Goal: Task Accomplishment & Management: Use online tool/utility

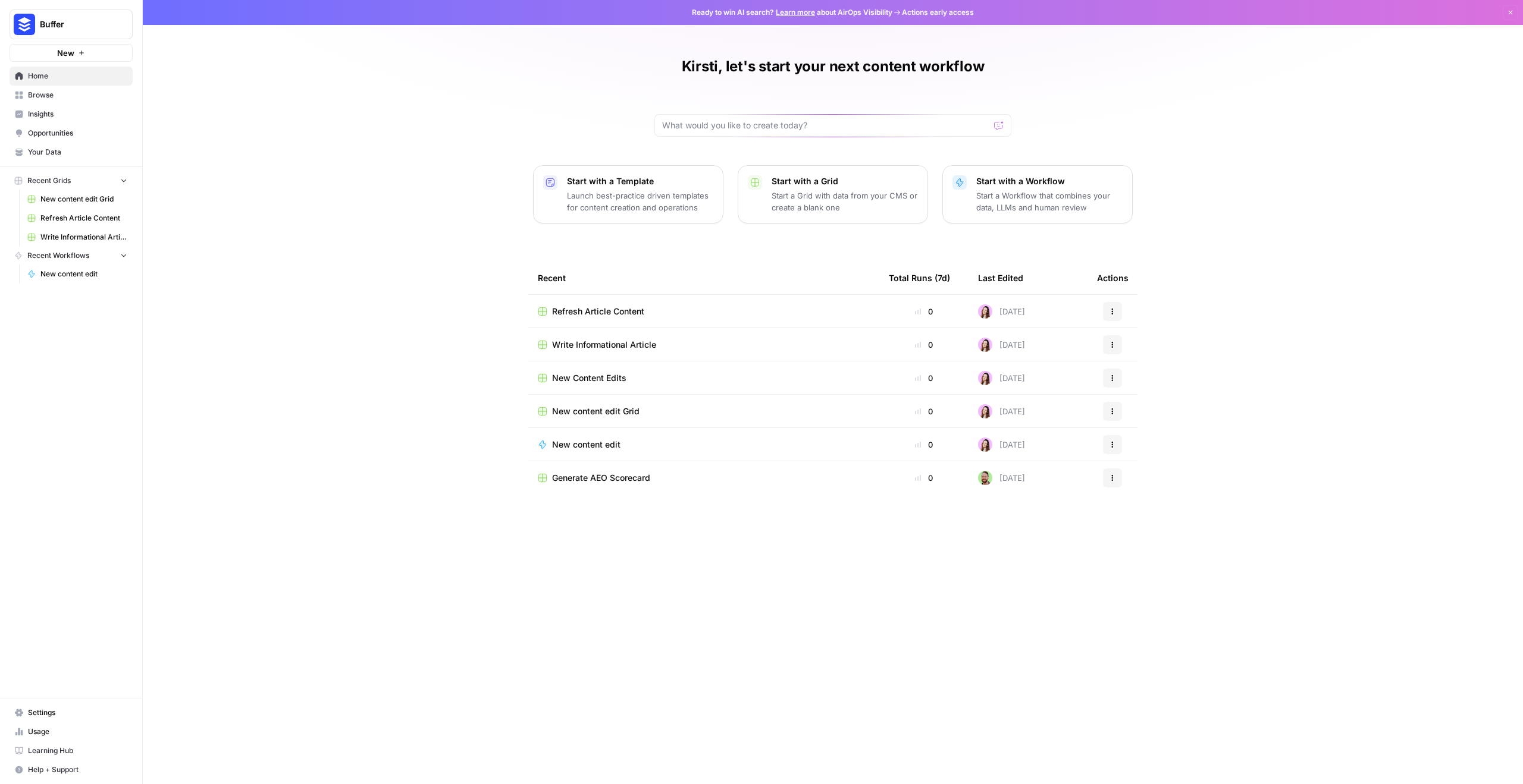
click at [1155, 780] on div "Kirsti, let's start your next content workflow Start with a Template Launch bes…" at bounding box center [833, 392] width 1380 height 784
click at [651, 316] on div "Refresh Article Content" at bounding box center [703, 311] width 332 height 12
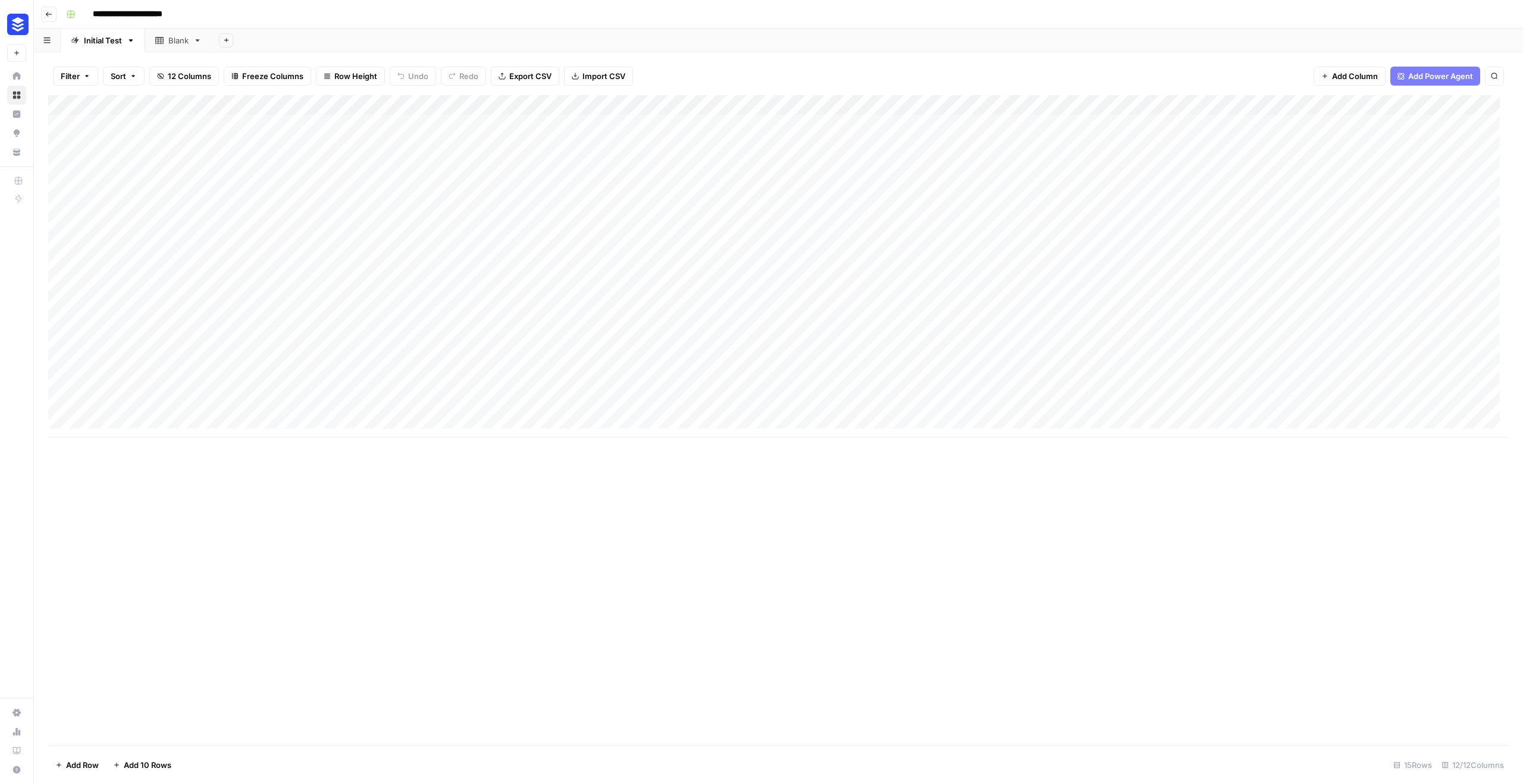
click at [698, 108] on div "Add Column" at bounding box center [778, 266] width 1461 height 342
click at [535, 221] on span "Fork Power Agent" at bounding box center [533, 222] width 104 height 12
click at [694, 107] on div "Add Column" at bounding box center [778, 266] width 1461 height 342
click at [523, 225] on span "Edit Workflow" at bounding box center [533, 222] width 104 height 12
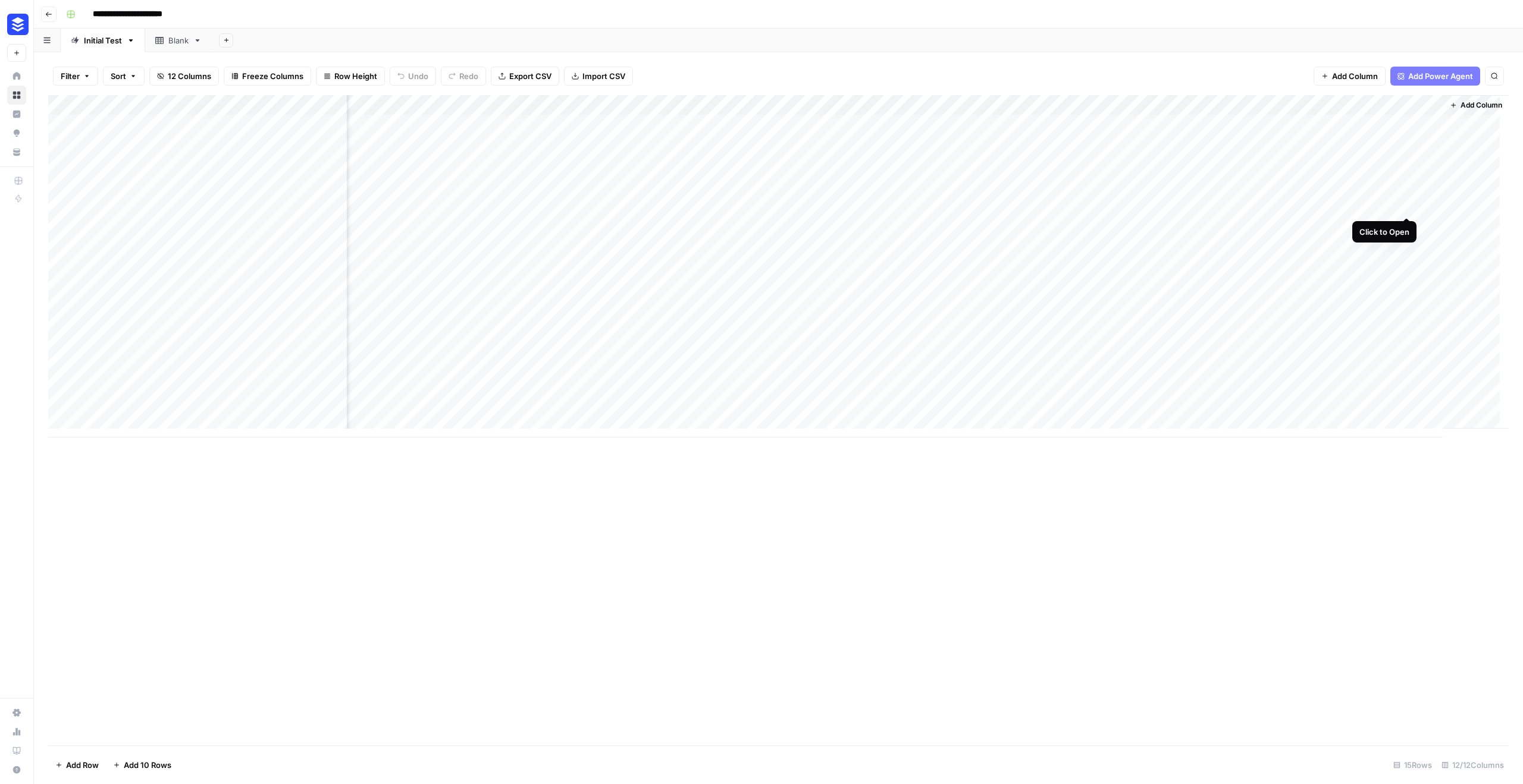
click at [1407, 207] on div "Add Column" at bounding box center [778, 266] width 1461 height 342
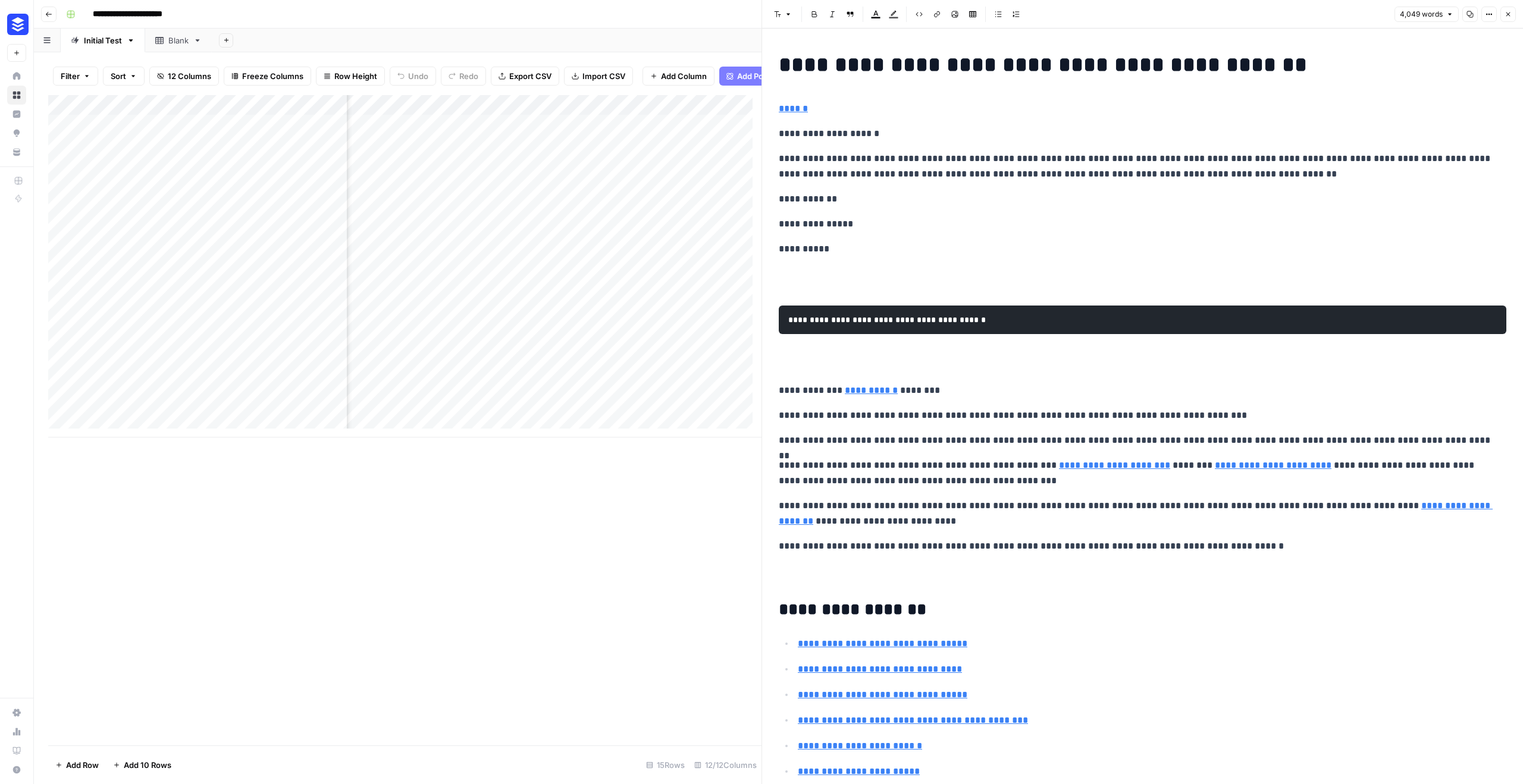
click at [1243, 542] on p "**********" at bounding box center [1138, 547] width 718 height 16
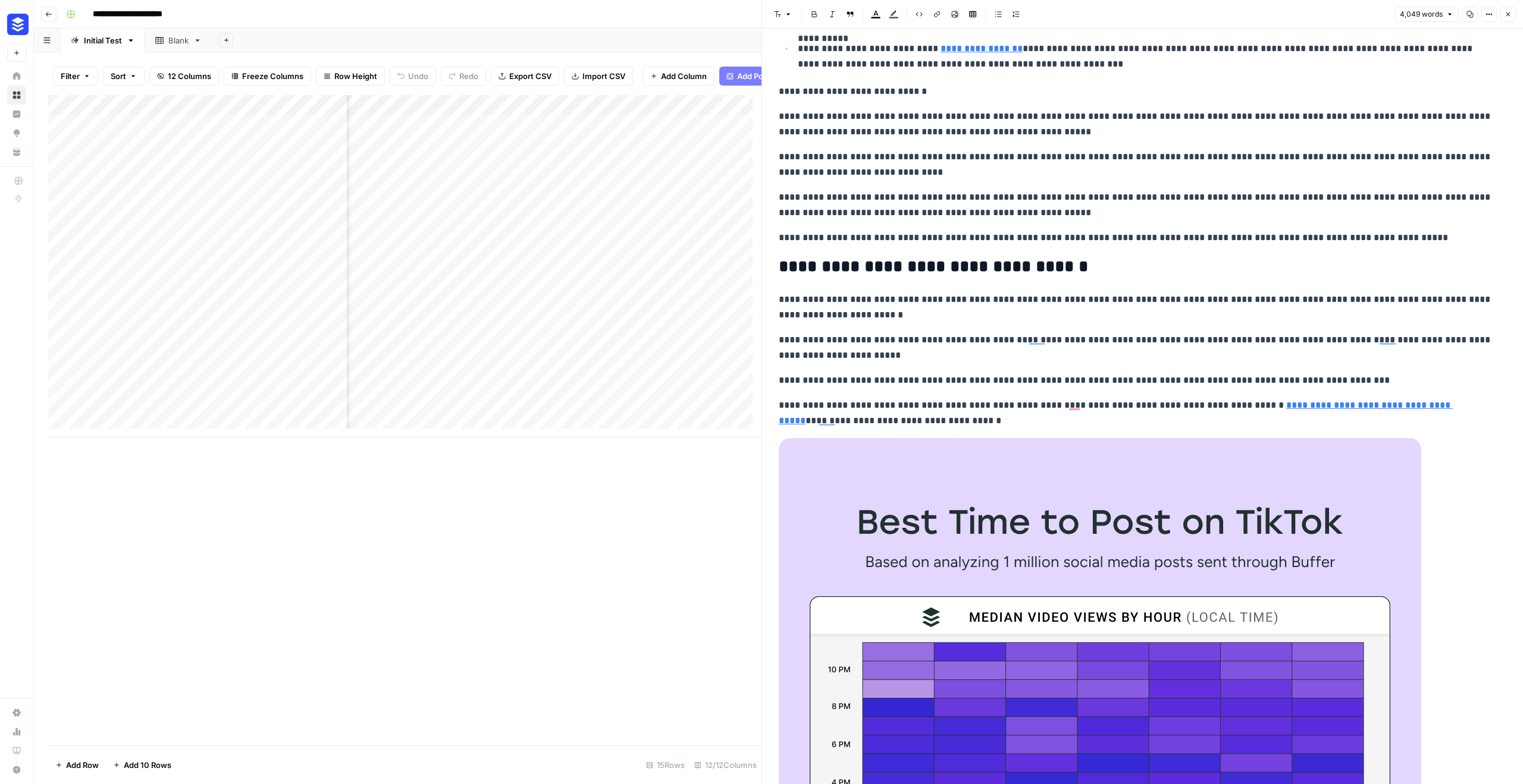
scroll to position [3858, 0]
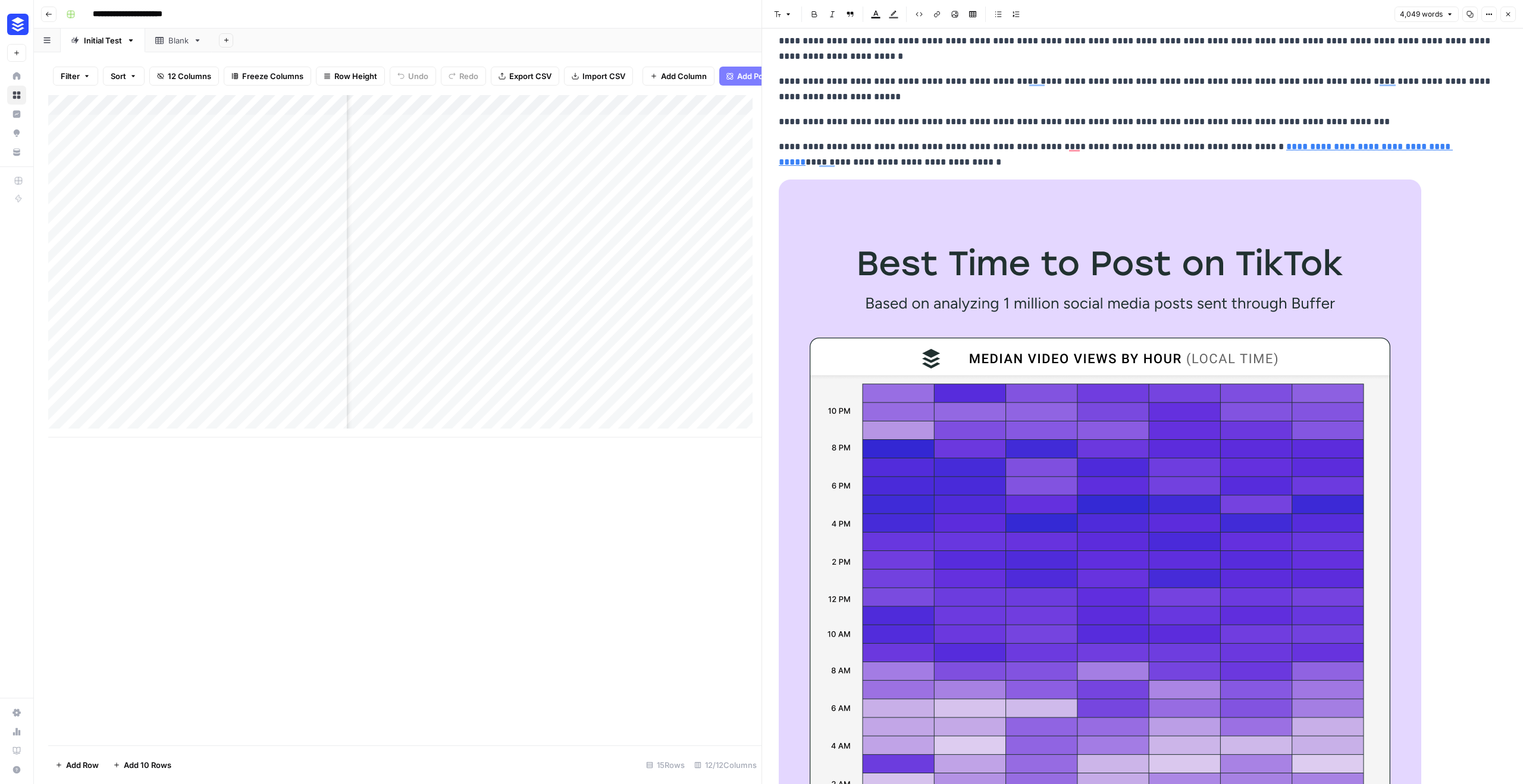
click at [579, 603] on div "Add Column" at bounding box center [405, 420] width 713 height 651
click at [1514, 12] on button "Close" at bounding box center [1509, 14] width 16 height 16
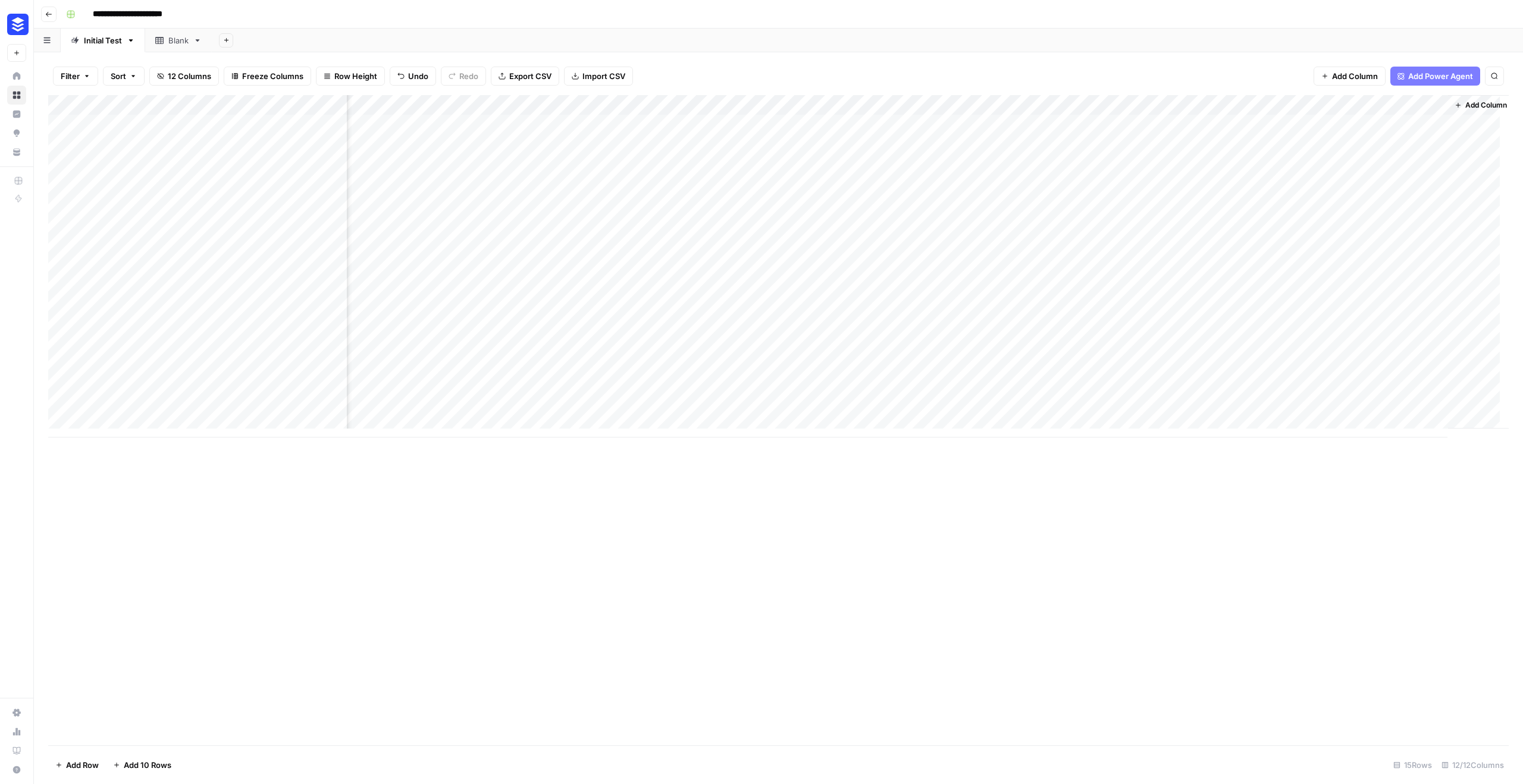
scroll to position [0, 661]
click at [1408, 205] on div "Add Column" at bounding box center [778, 266] width 1461 height 342
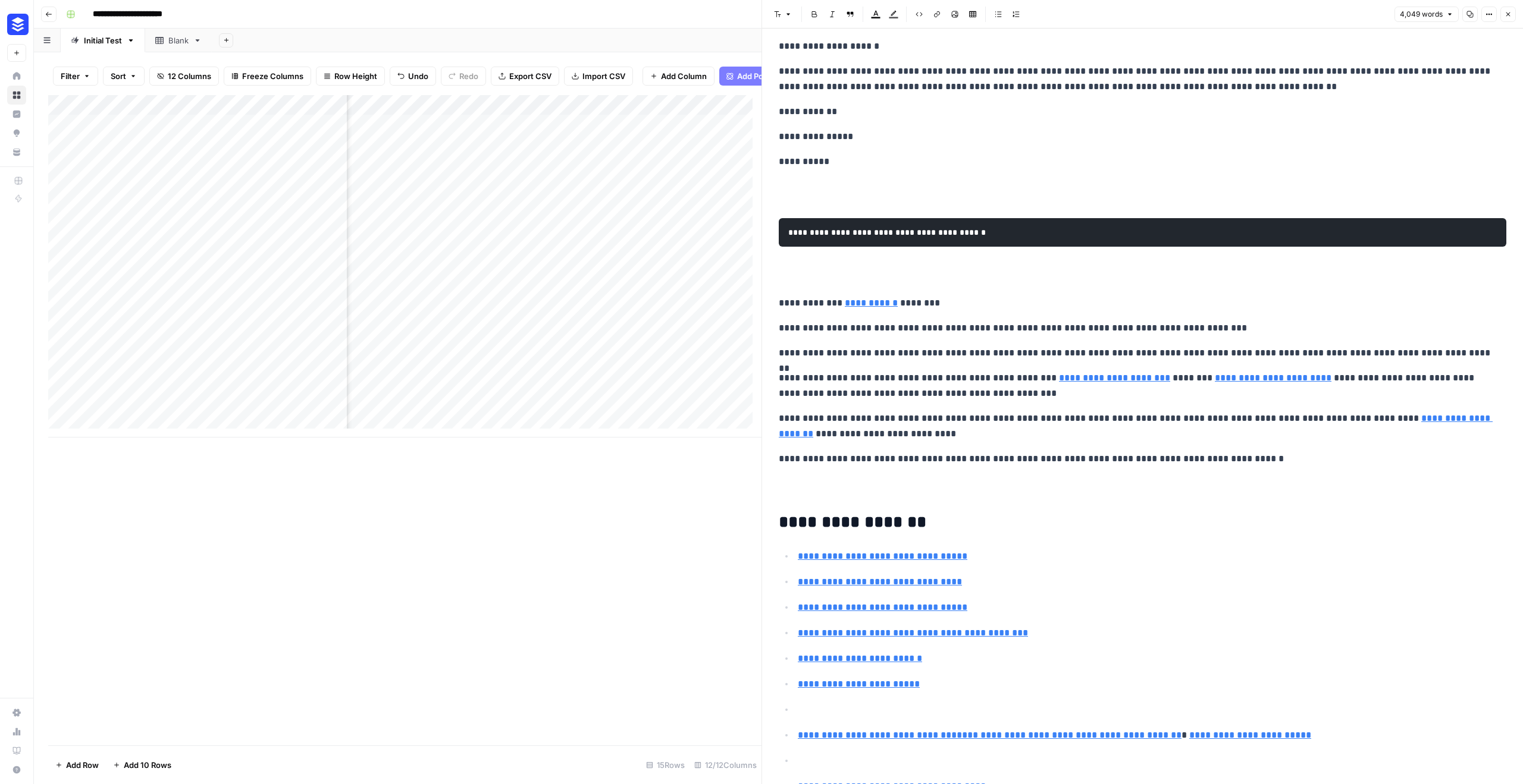
scroll to position [227, 0]
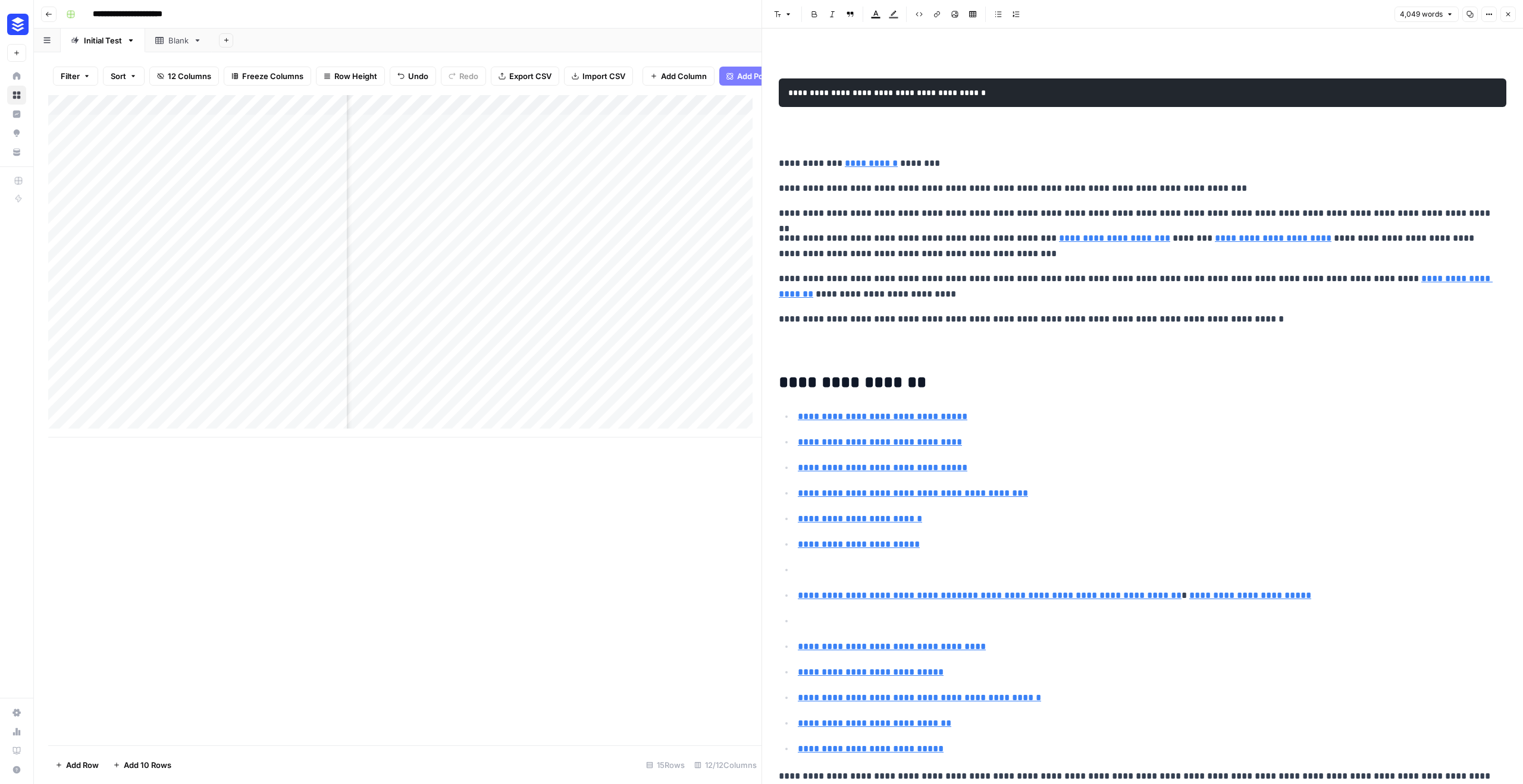
click at [618, 620] on div "Add Column" at bounding box center [405, 420] width 713 height 651
click at [1513, 17] on button "Close" at bounding box center [1509, 14] width 16 height 16
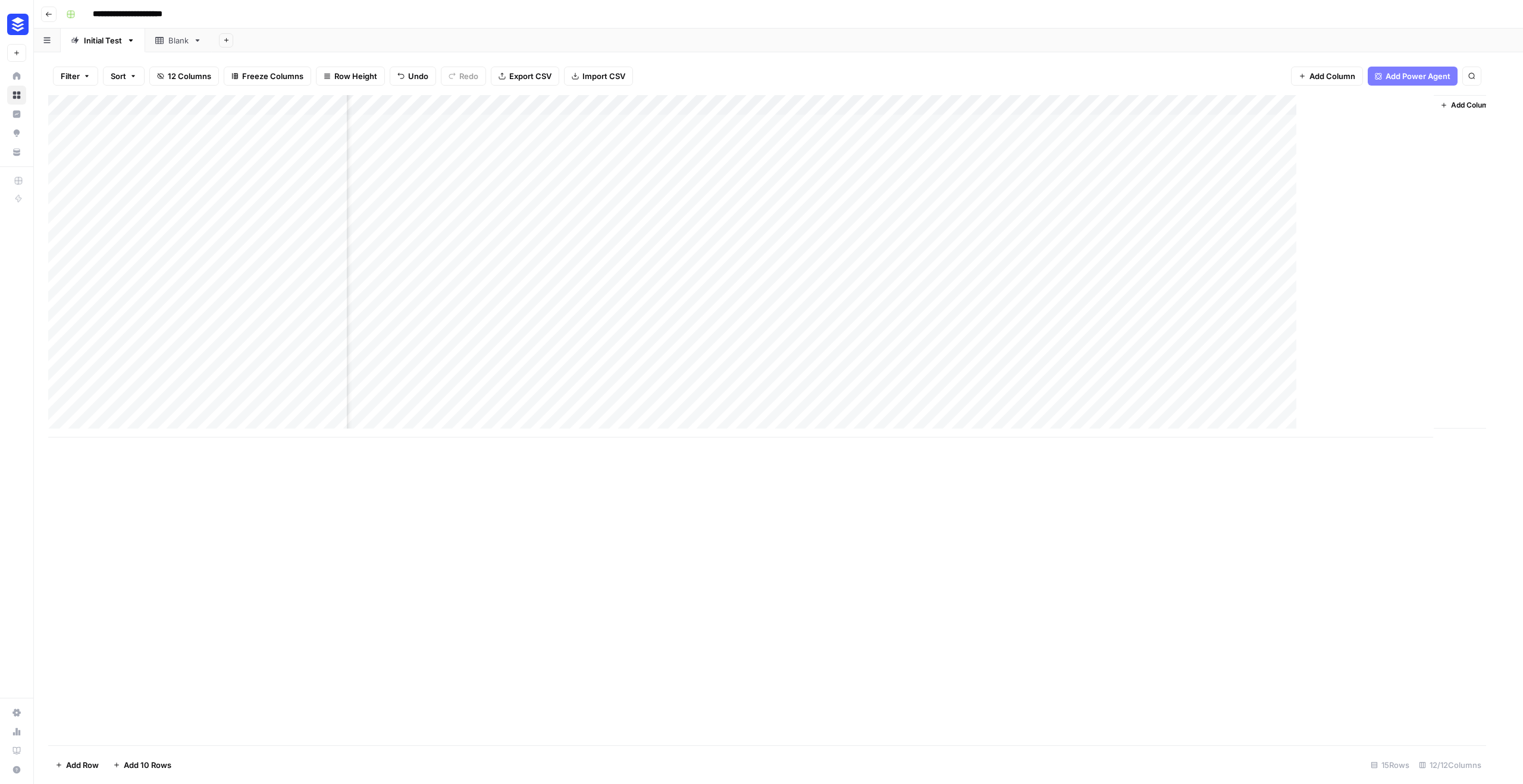
scroll to position [0, 647]
click at [1393, 409] on div "Add Column" at bounding box center [778, 266] width 1461 height 342
click at [1422, 410] on div "Add Column" at bounding box center [778, 266] width 1461 height 342
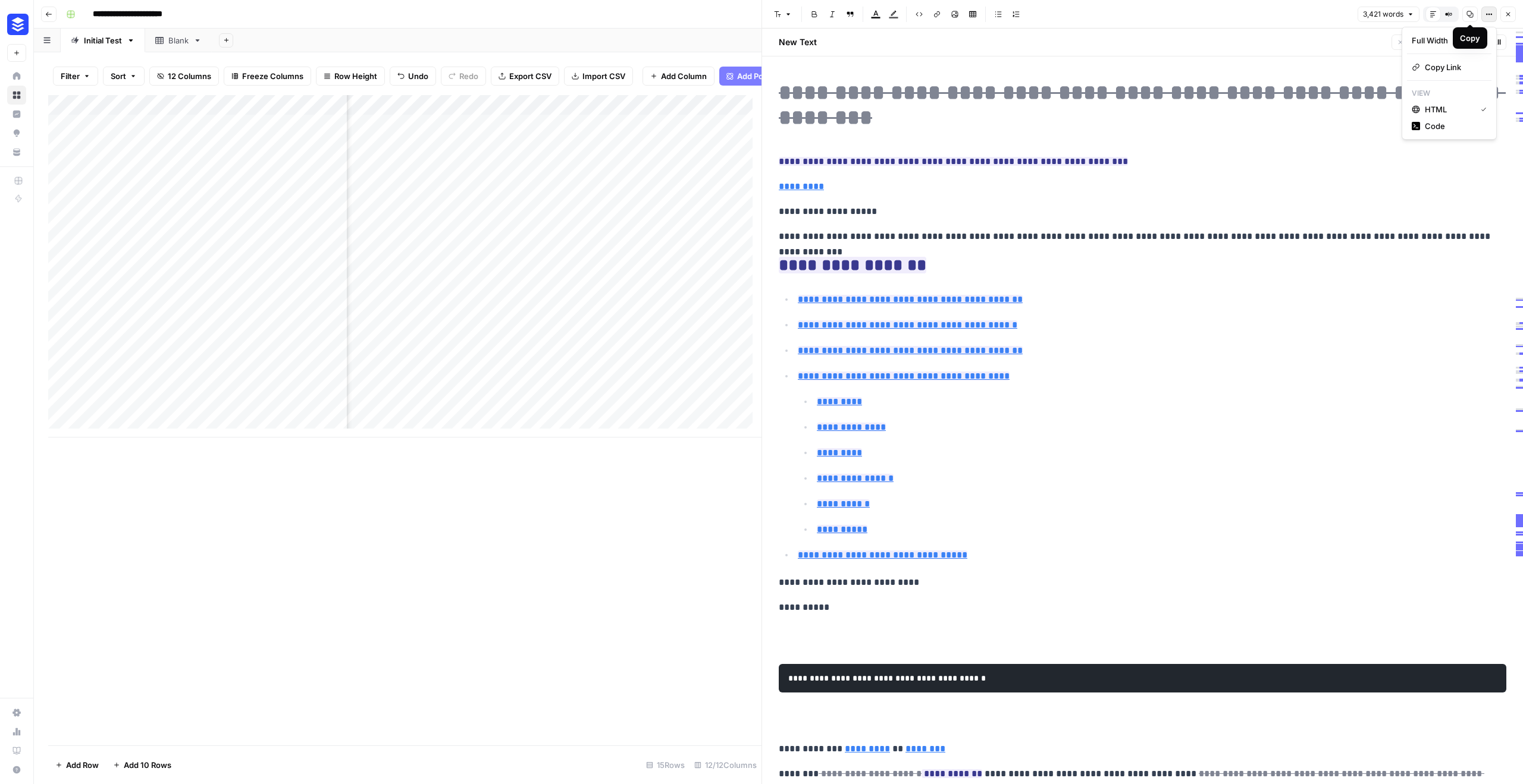
click at [1489, 15] on icon "button" at bounding box center [1489, 14] width 7 height 7
type input "#how-to-view-your-instagram-analytics-in-the-app"
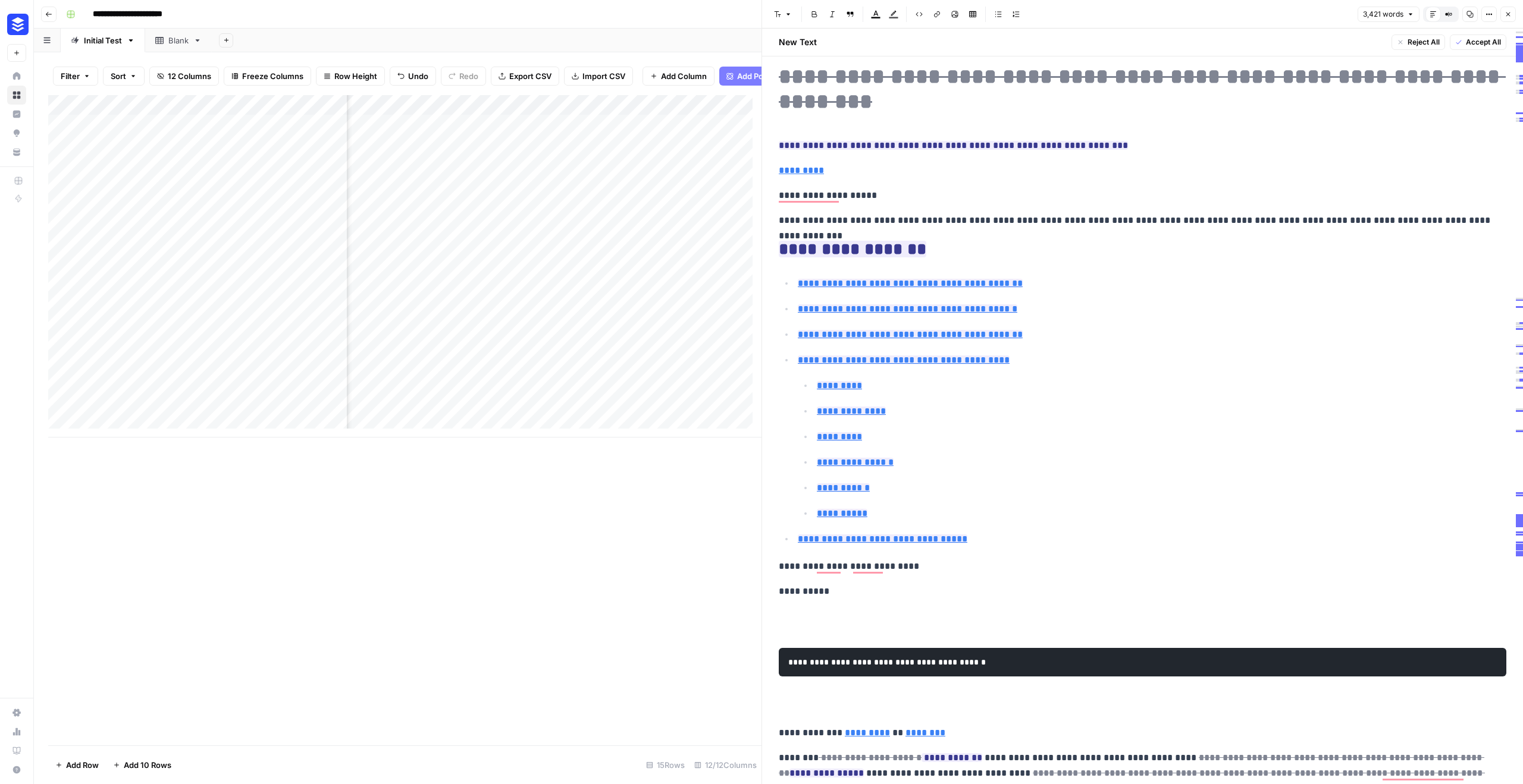
scroll to position [22, 0]
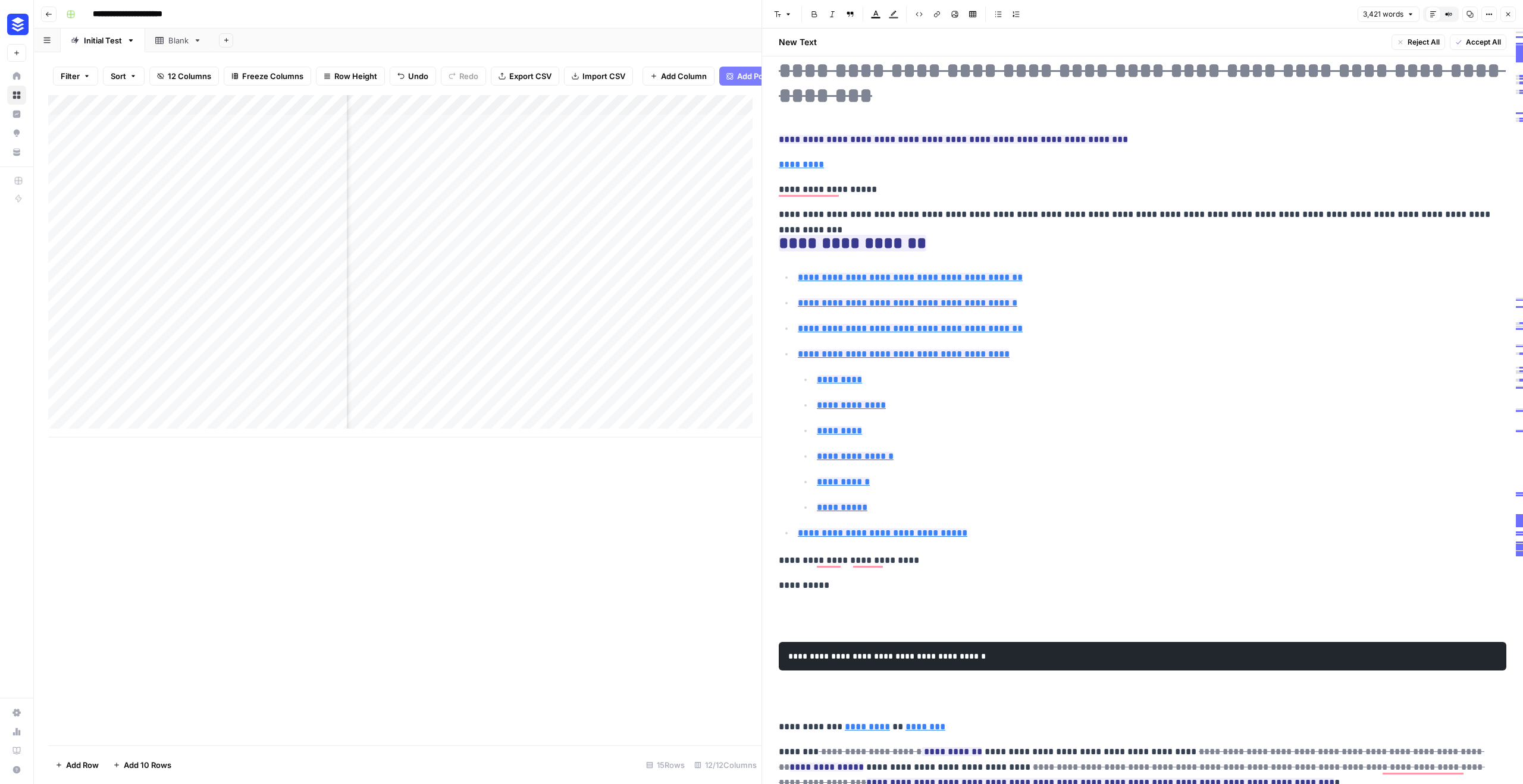
click at [1113, 536] on p "**********" at bounding box center [1152, 534] width 708 height 16
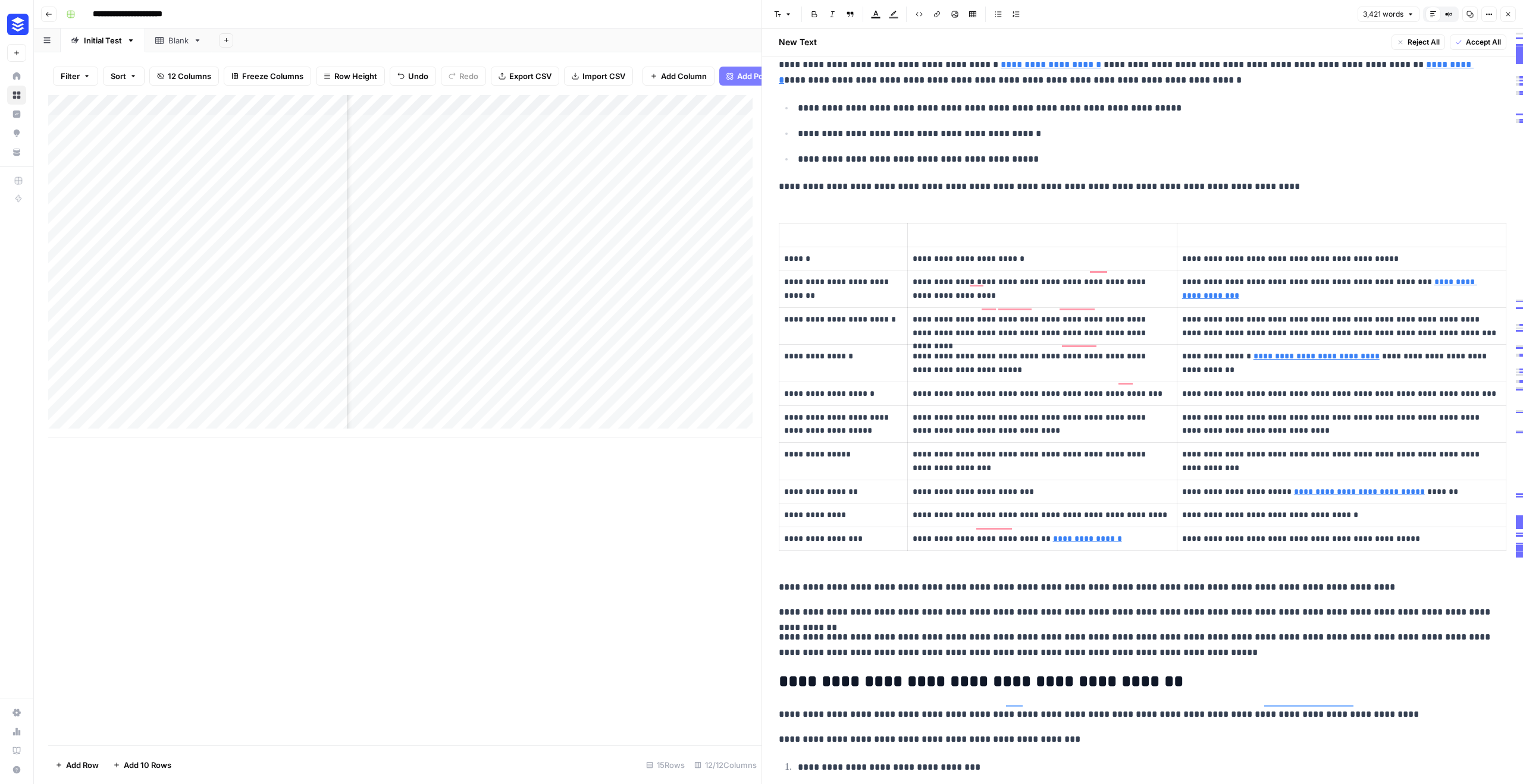
scroll to position [0, 0]
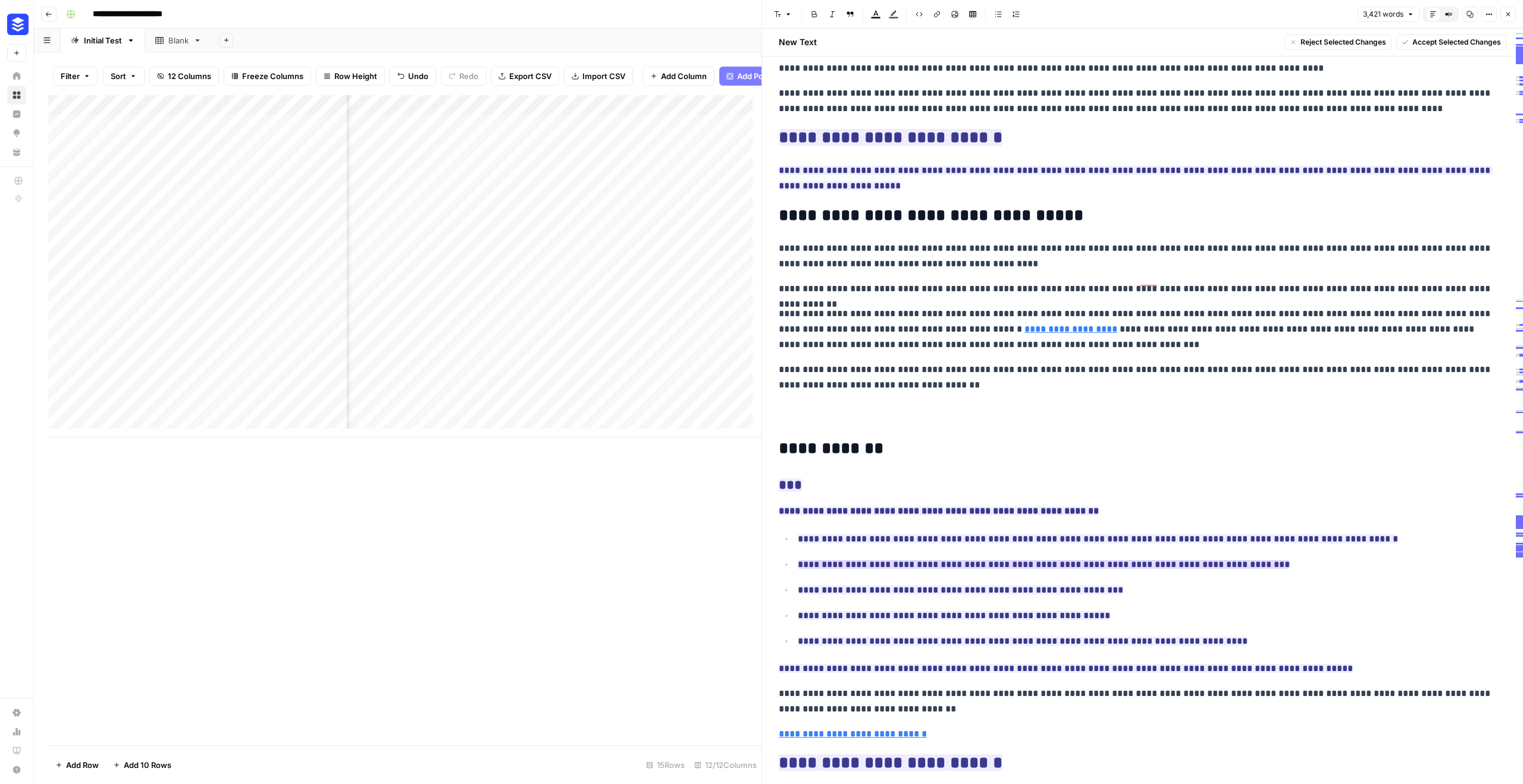
drag, startPoint x: 1334, startPoint y: 611, endPoint x: 856, endPoint y: 505, distance: 489.6
drag, startPoint x: 1094, startPoint y: 93, endPoint x: 793, endPoint y: 71, distance: 301.8
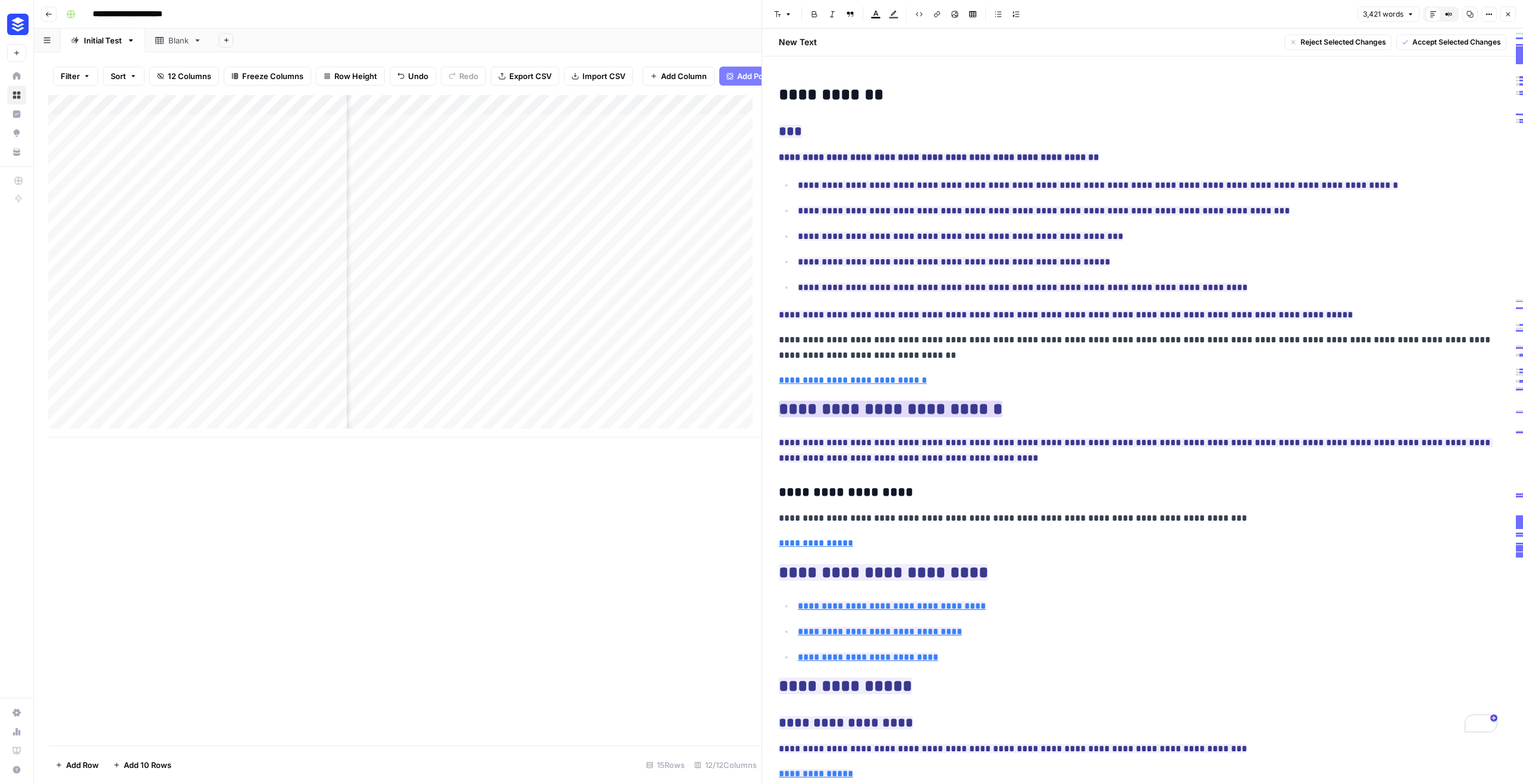
drag, startPoint x: 1176, startPoint y: 478, endPoint x: 782, endPoint y: 355, distance: 412.8
click at [1107, 485] on h3 "**********" at bounding box center [1138, 493] width 718 height 16
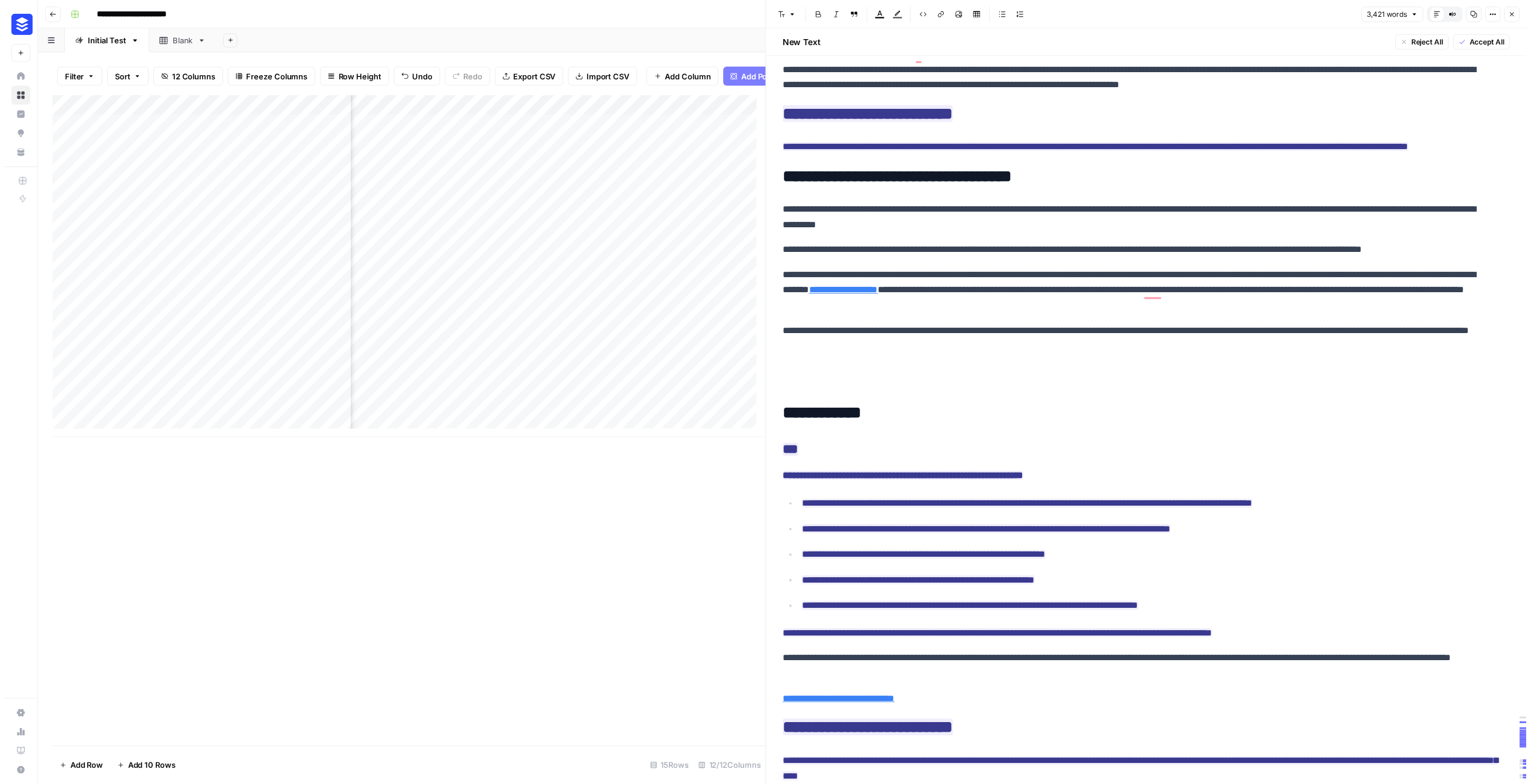
scroll to position [0, 1424]
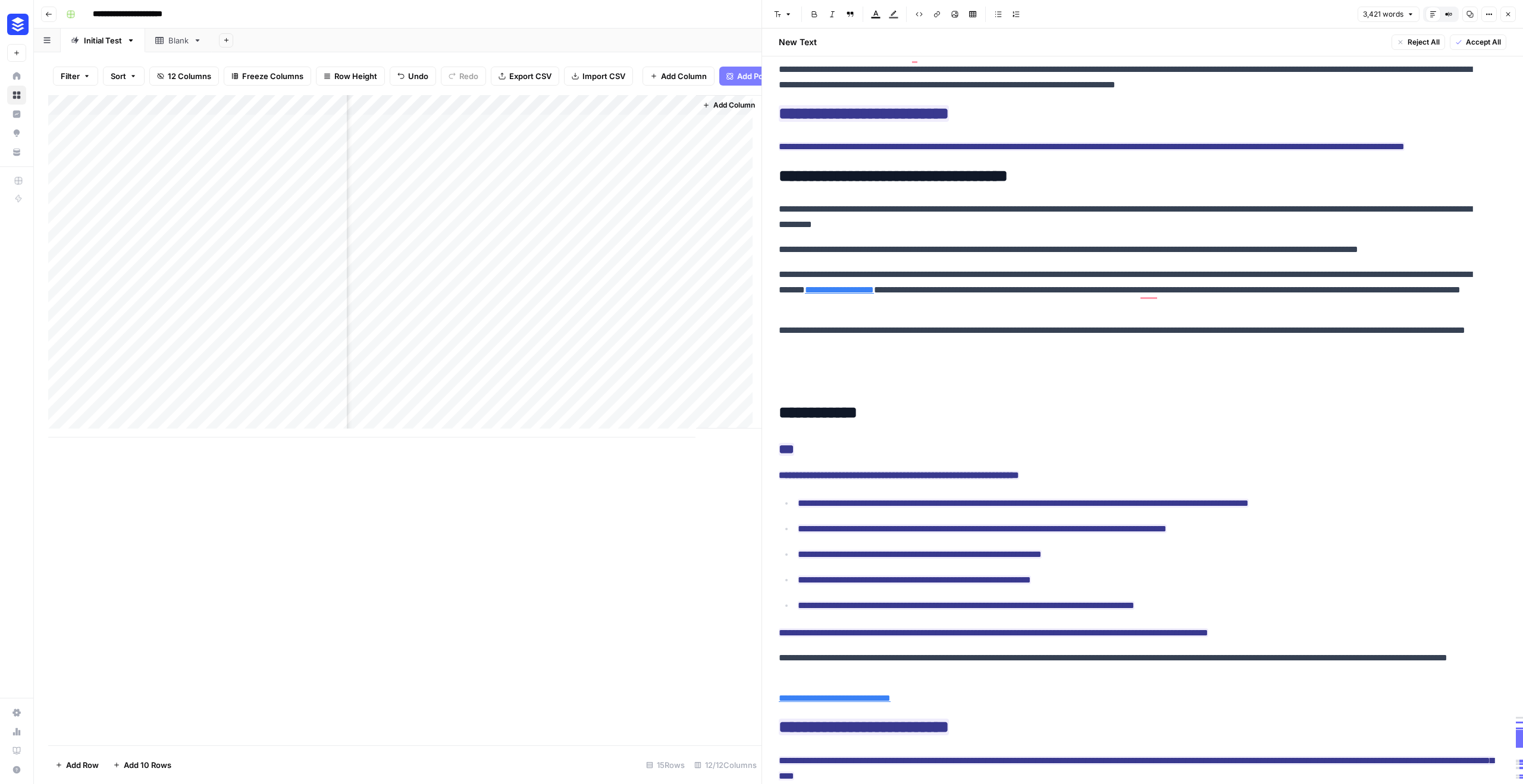
click at [690, 506] on div "Add Column" at bounding box center [405, 420] width 713 height 651
click at [1510, 13] on icon "button" at bounding box center [1508, 14] width 7 height 7
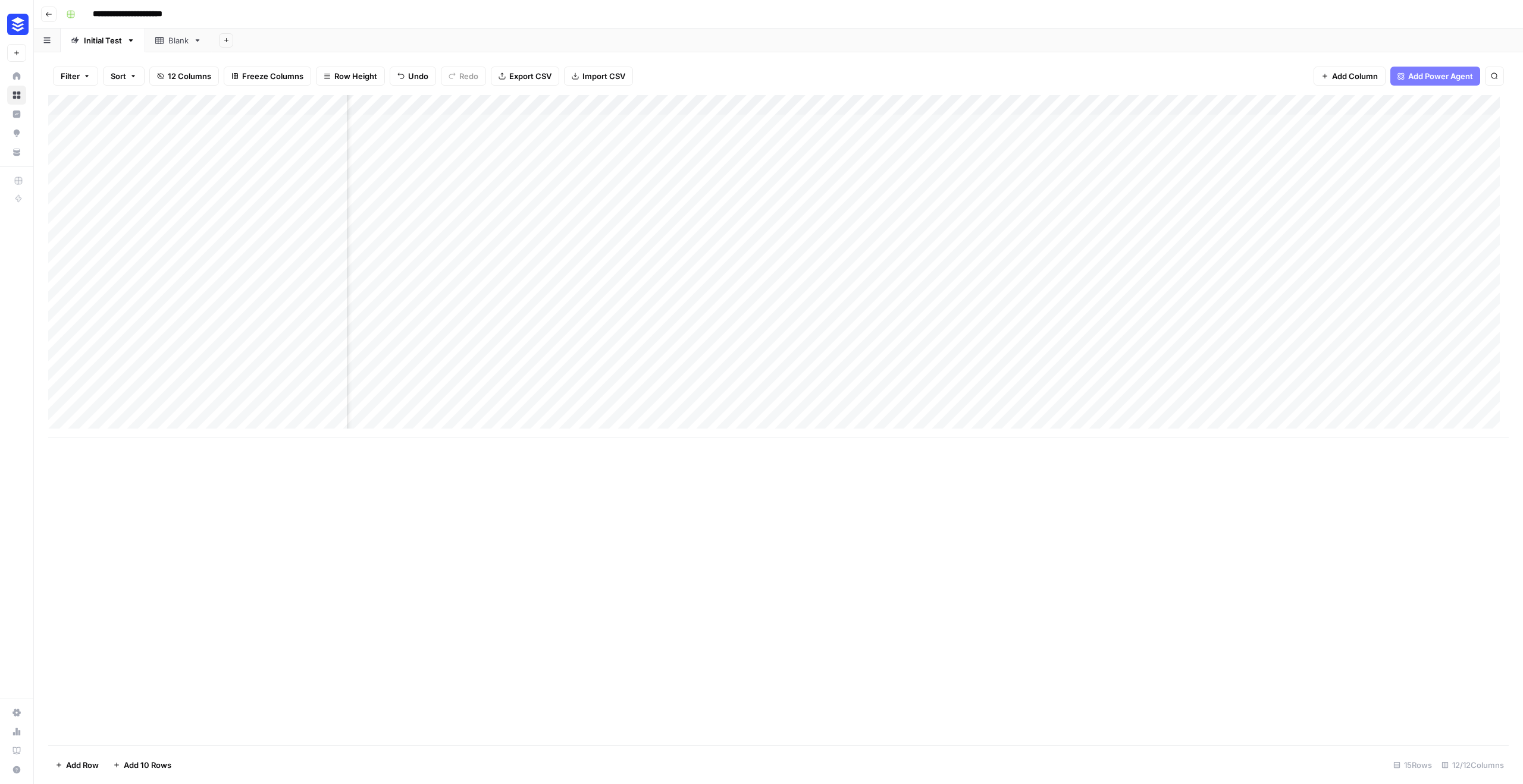
scroll to position [0, 661]
click at [1409, 387] on div "Add Column" at bounding box center [778, 266] width 1461 height 342
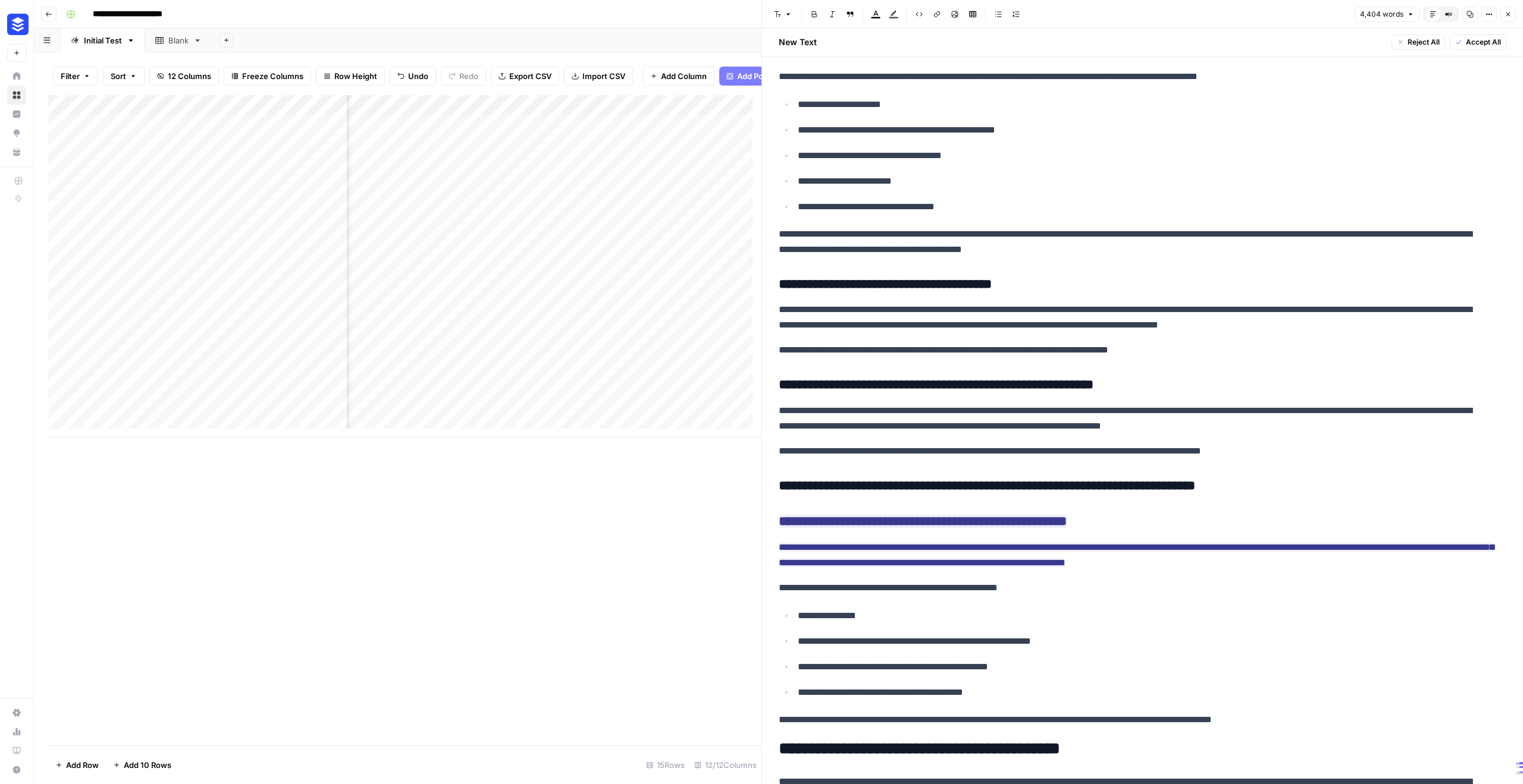
scroll to position [15473, 0]
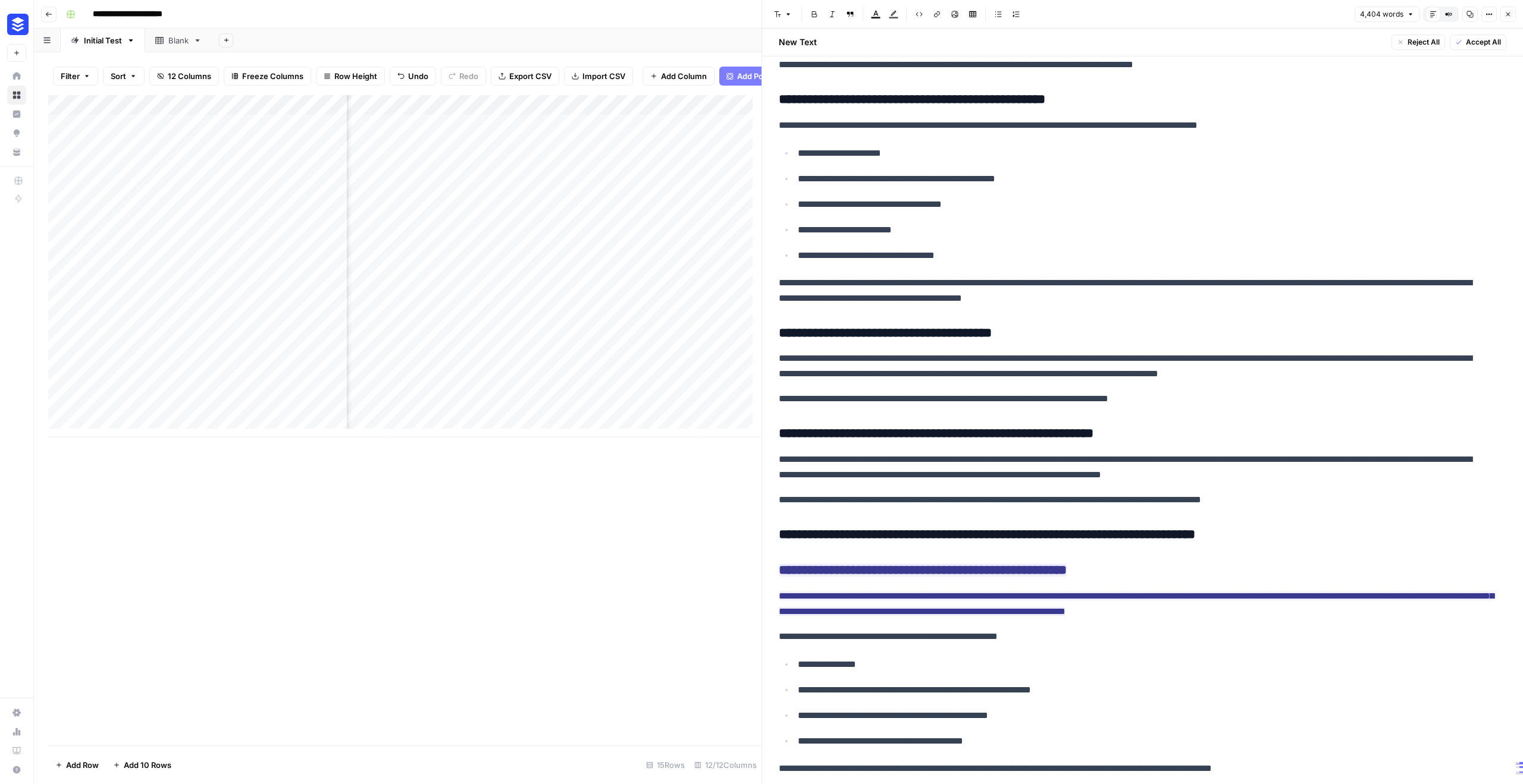
click at [393, 485] on div "Add Column" at bounding box center [405, 420] width 713 height 651
click at [311, 338] on div "Add Column" at bounding box center [405, 266] width 713 height 342
click at [1509, 14] on icon "button" at bounding box center [1508, 14] width 7 height 7
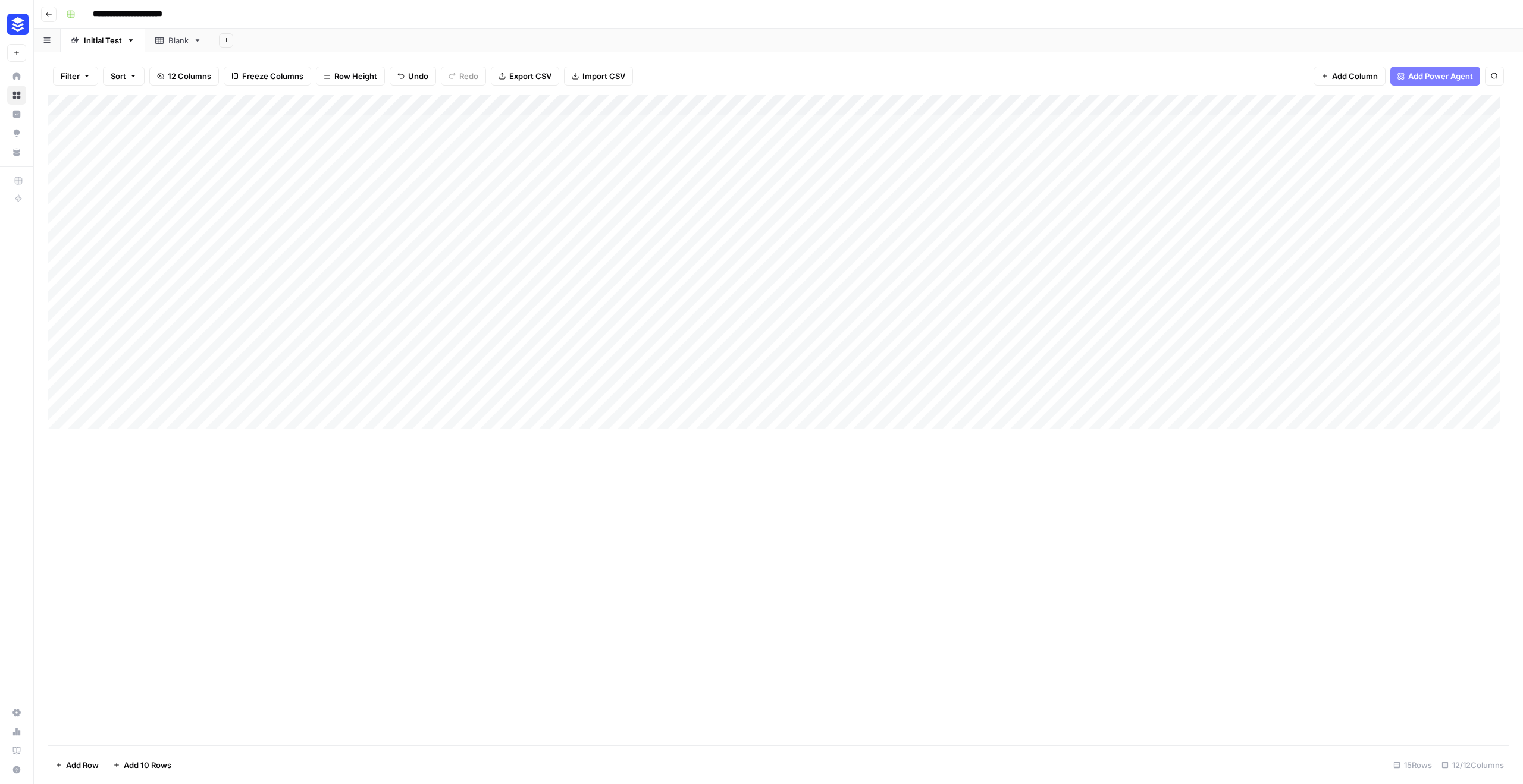
click at [306, 308] on div "Add Column" at bounding box center [778, 266] width 1461 height 342
click at [311, 330] on div "Add Column" at bounding box center [778, 266] width 1461 height 342
click at [309, 351] on div "Add Column" at bounding box center [778, 266] width 1461 height 342
drag, startPoint x: 304, startPoint y: 371, endPoint x: 306, endPoint y: 413, distance: 42.0
click at [304, 371] on div "Add Column" at bounding box center [778, 266] width 1461 height 342
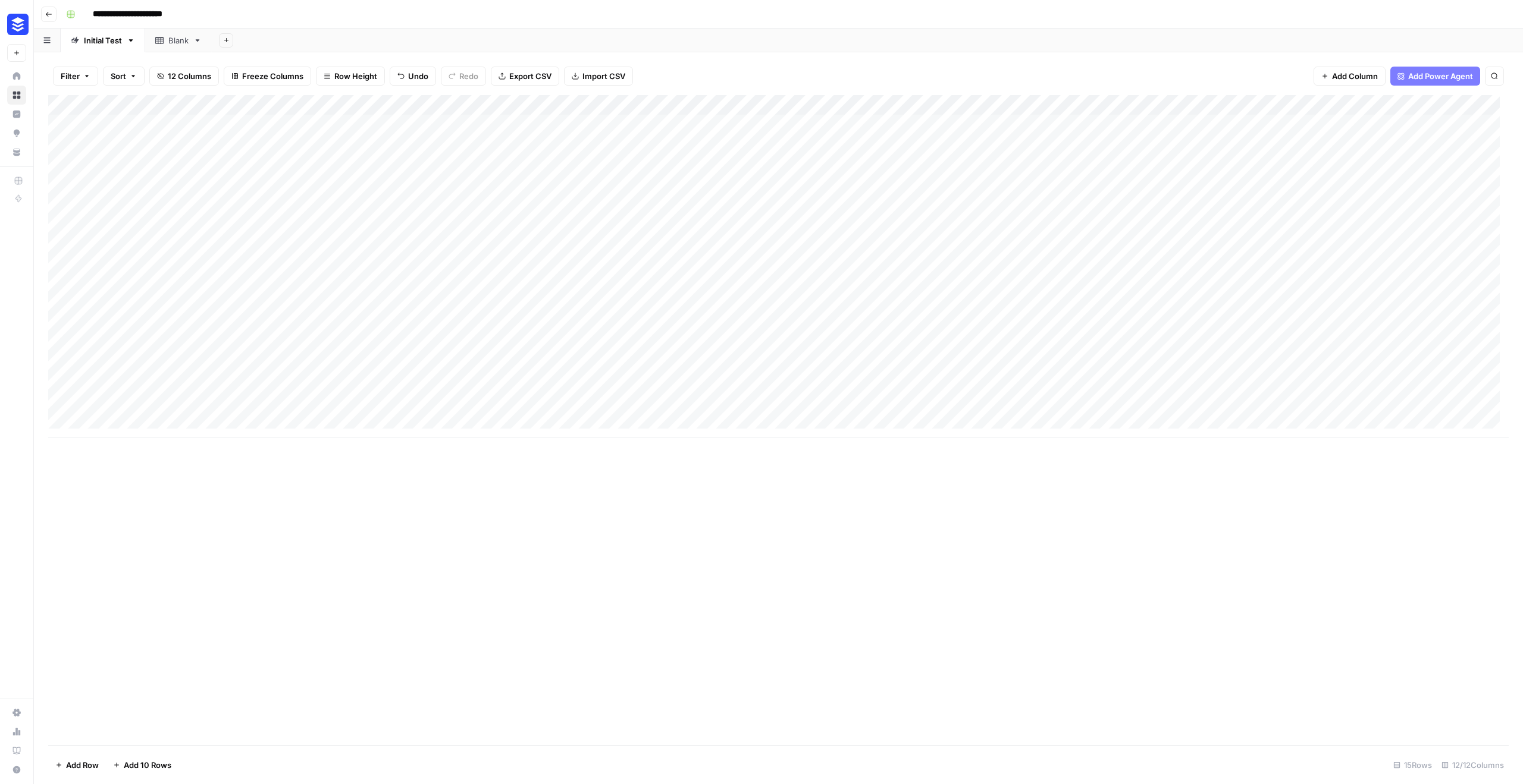
click at [311, 412] on div "Add Column" at bounding box center [778, 266] width 1461 height 342
click at [903, 390] on div "Add Column" at bounding box center [778, 266] width 1461 height 342
click at [1077, 385] on div "Add Column" at bounding box center [778, 266] width 1461 height 342
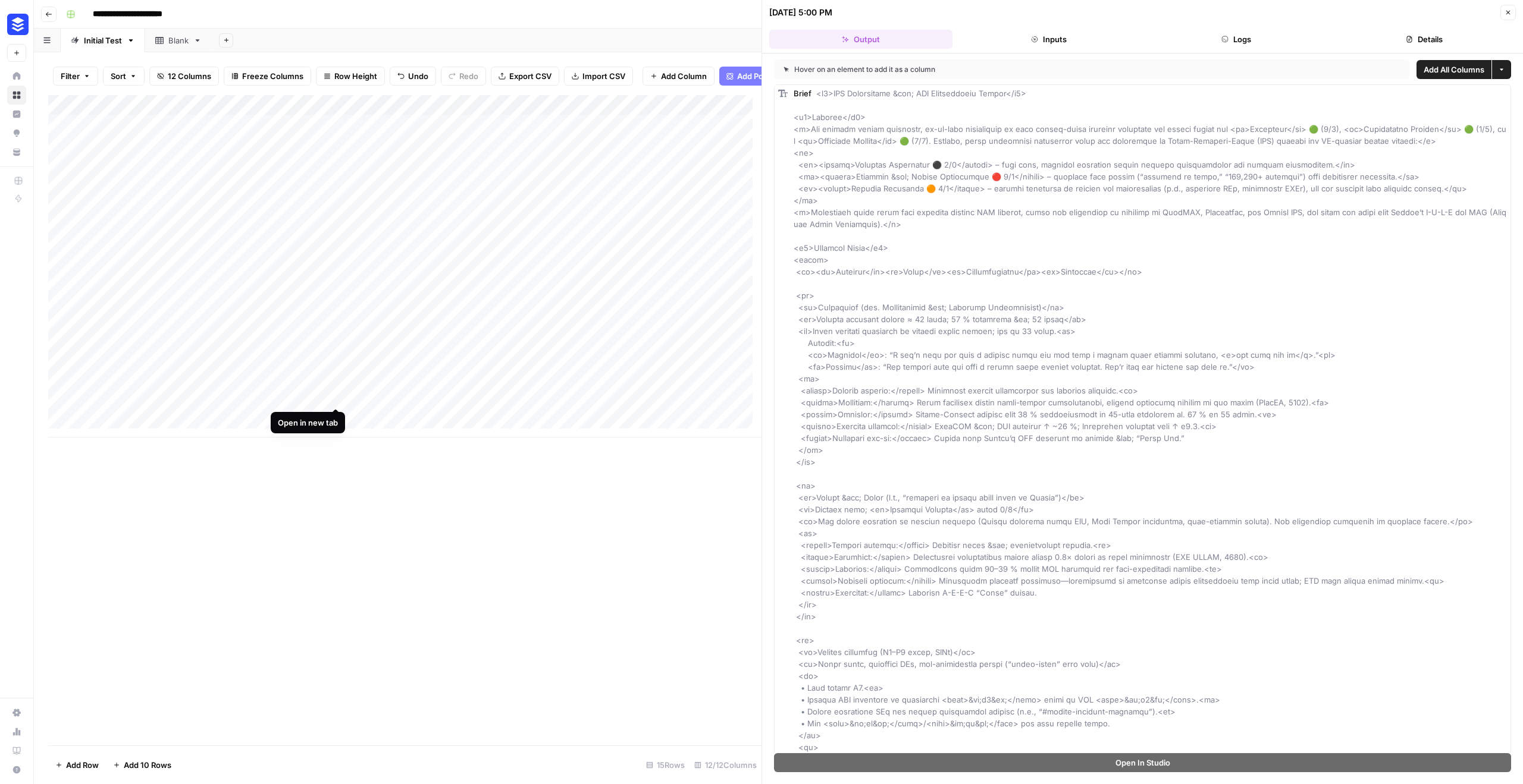
click at [338, 395] on div "Add Column" at bounding box center [405, 266] width 713 height 342
click at [388, 515] on div "Add Column" at bounding box center [405, 420] width 713 height 651
click at [289, 297] on div "Add Column" at bounding box center [405, 266] width 713 height 342
click at [334, 293] on div "Add Column" at bounding box center [405, 266] width 713 height 342
click at [513, 566] on div "Add Column" at bounding box center [405, 420] width 713 height 651
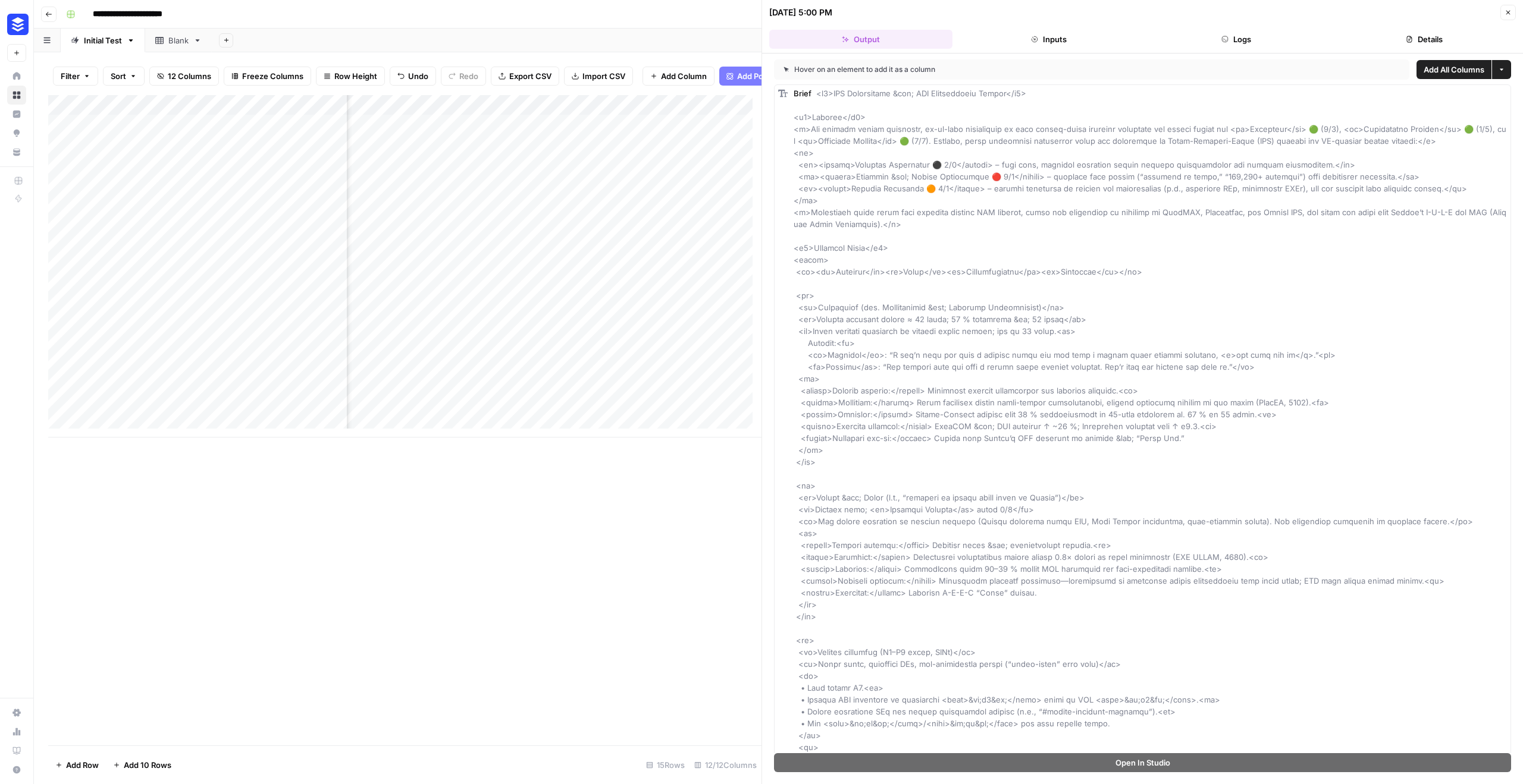
scroll to position [0, 1408]
click at [655, 296] on div "Add Column" at bounding box center [405, 266] width 713 height 342
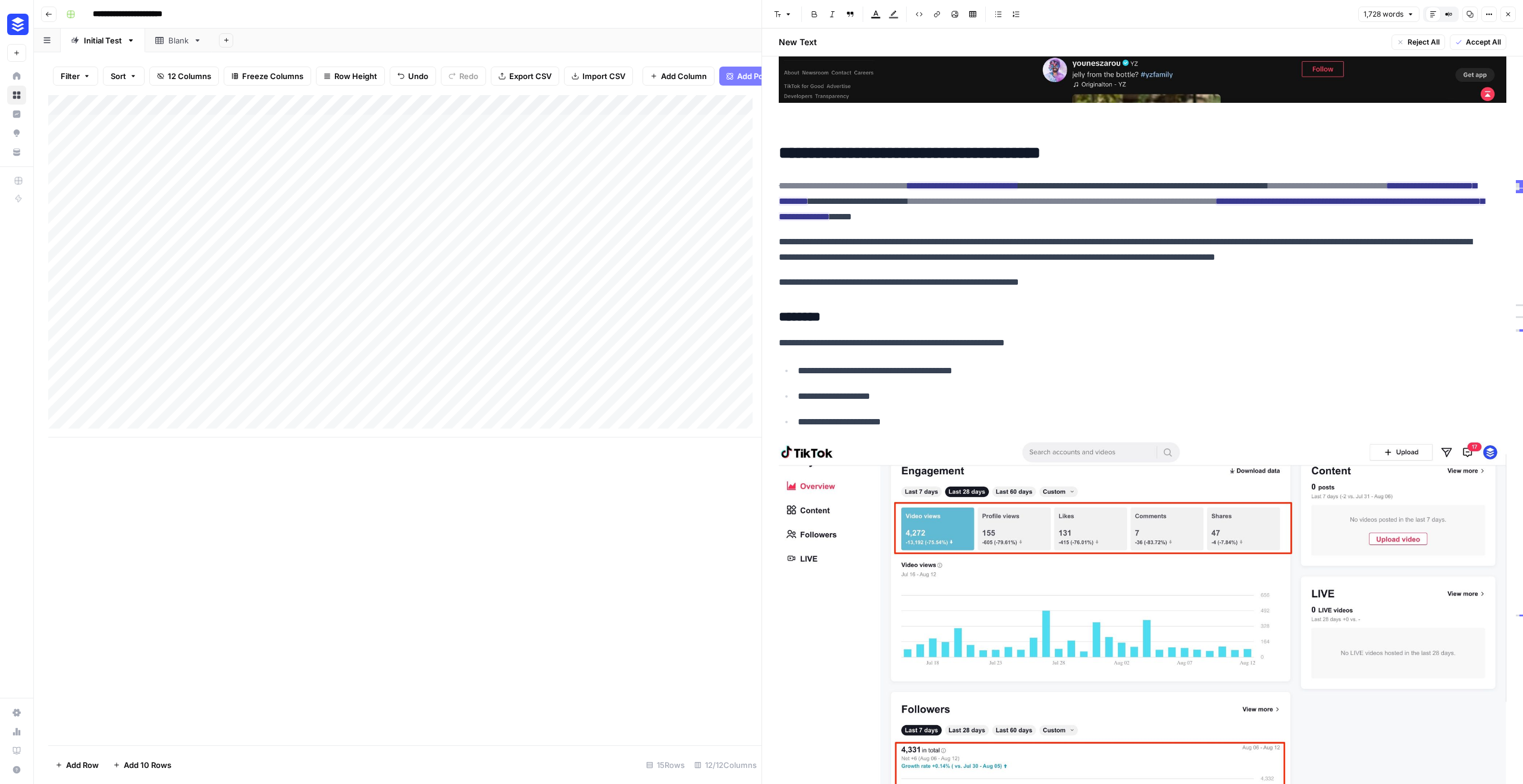
click at [694, 315] on div "Add Column" at bounding box center [405, 266] width 713 height 342
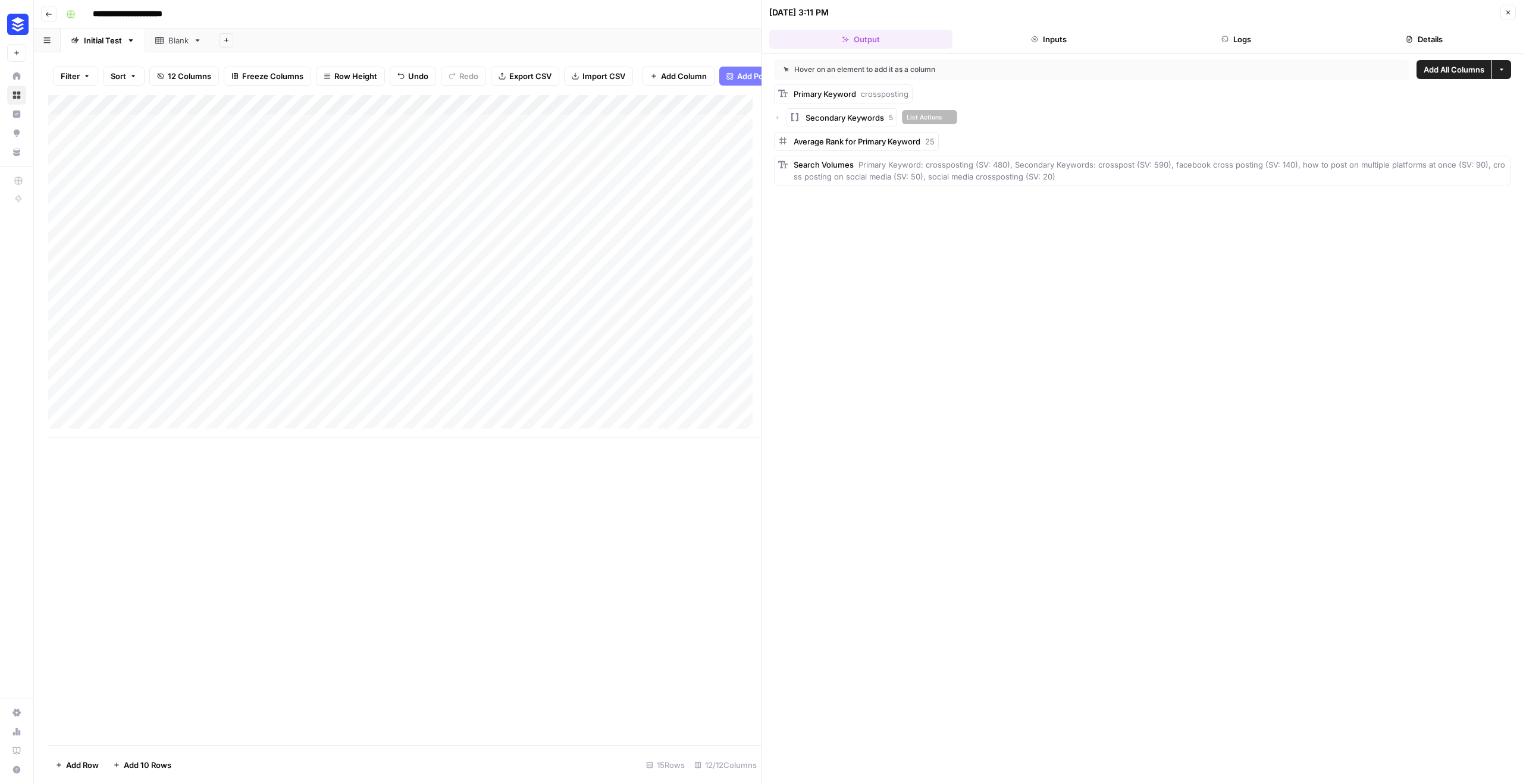
click at [779, 116] on icon "button" at bounding box center [777, 118] width 7 height 7
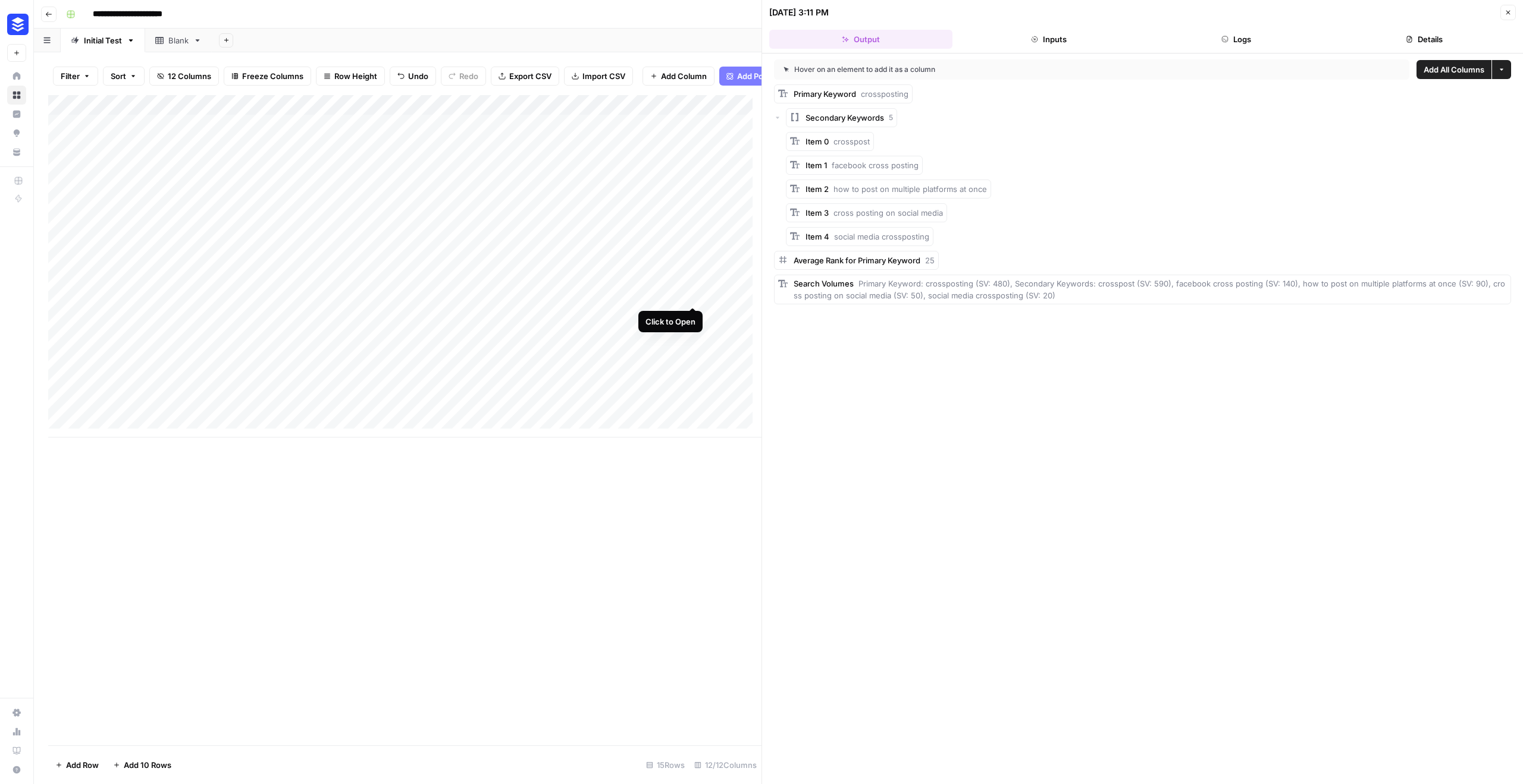
click at [693, 293] on div "Add Column" at bounding box center [405, 266] width 713 height 342
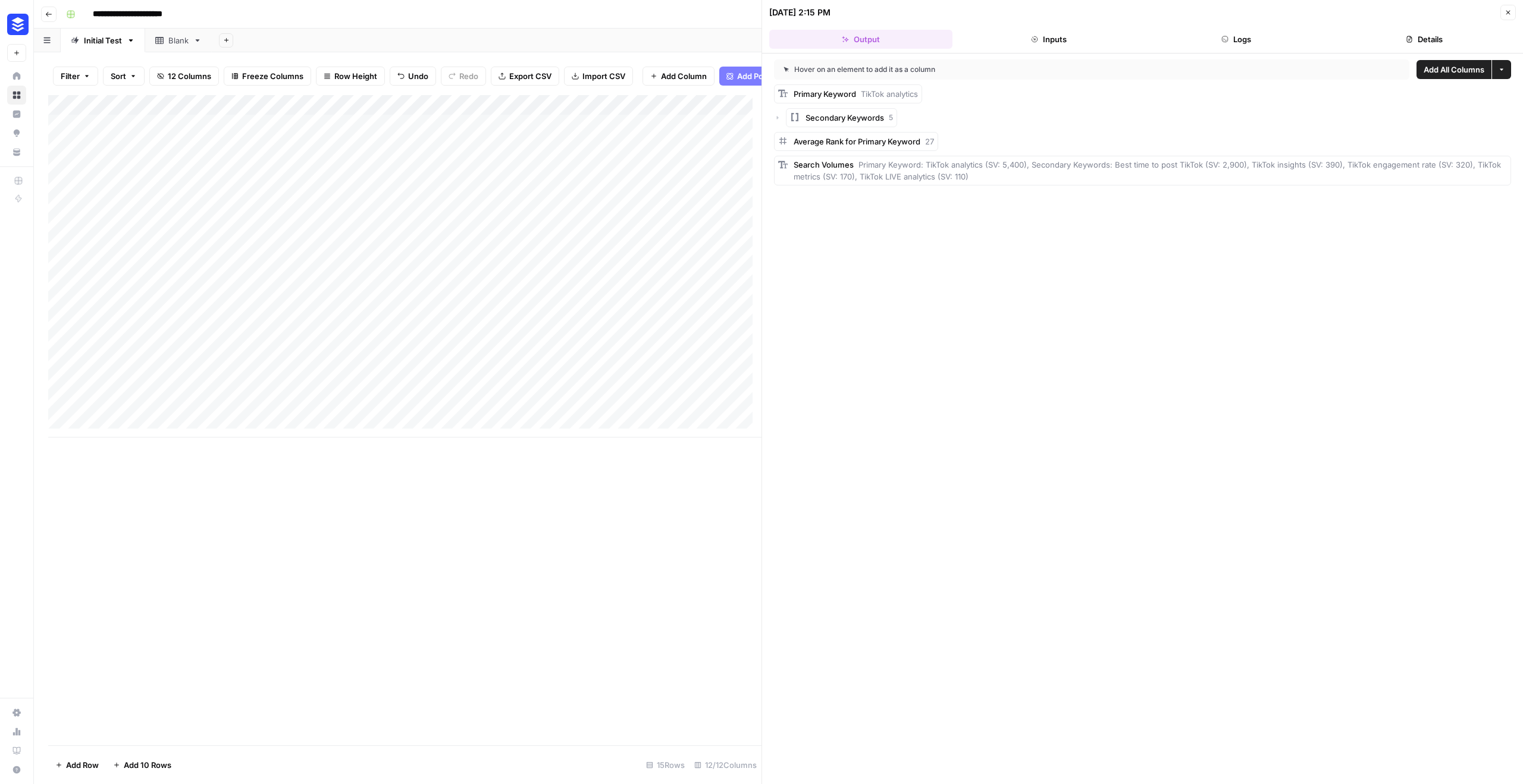
click at [774, 115] on icon "button" at bounding box center [777, 118] width 7 height 7
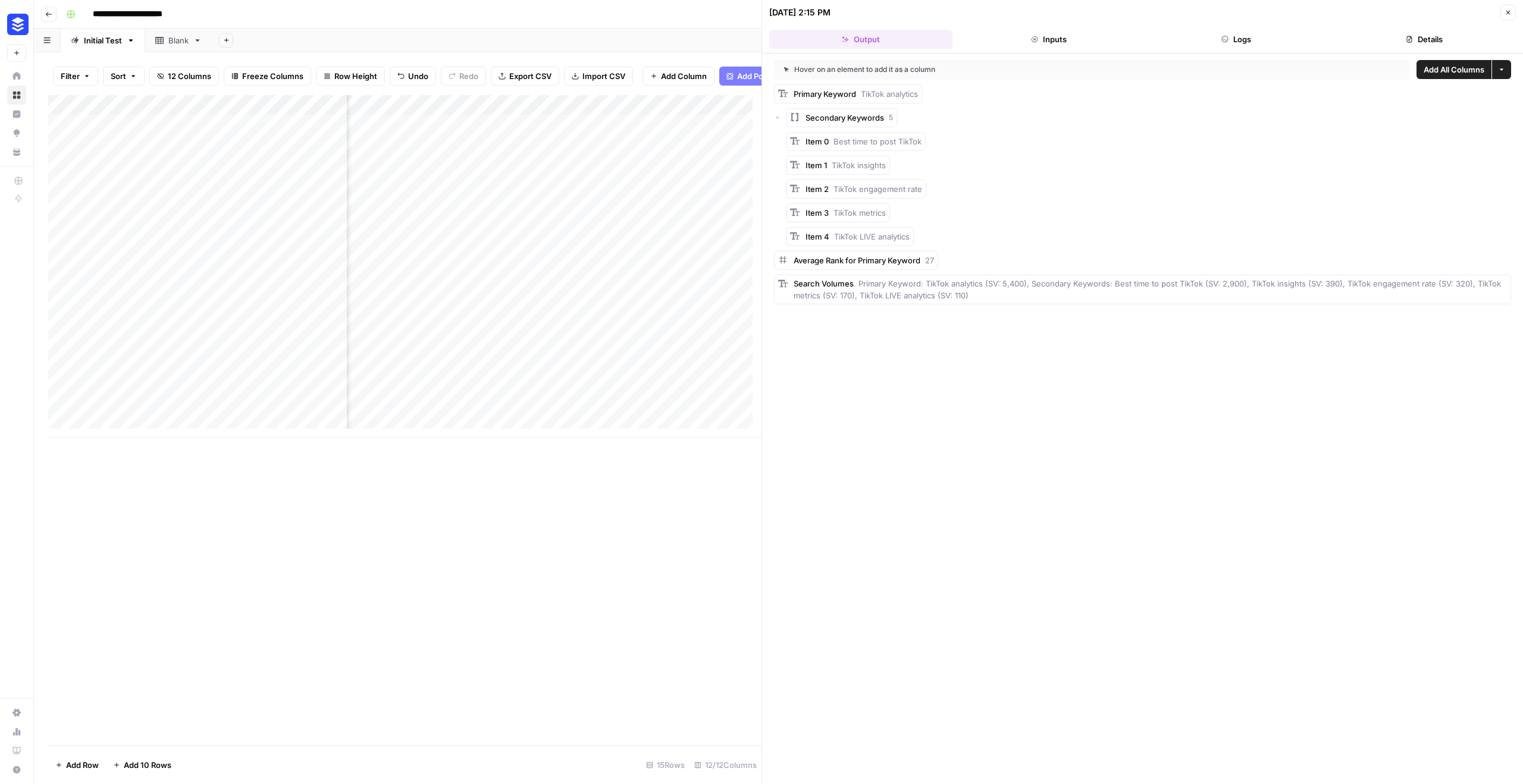
scroll to position [0, 1148]
click at [681, 293] on div "Add Column" at bounding box center [405, 266] width 713 height 342
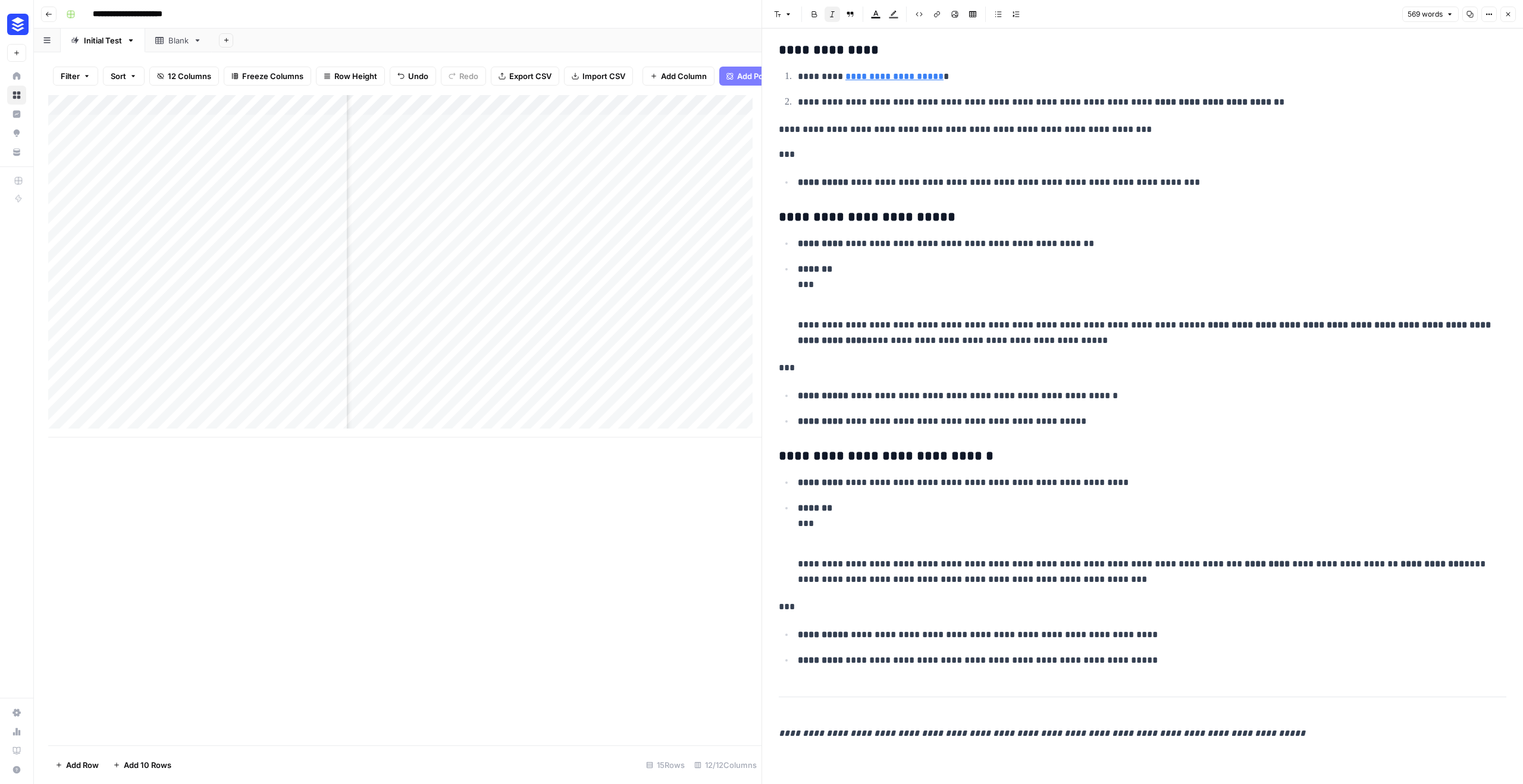
scroll to position [1501, 0]
click at [1111, 483] on p "**********" at bounding box center [1148, 483] width 700 height 16
drag, startPoint x: 1075, startPoint y: 242, endPoint x: 846, endPoint y: 241, distance: 229.0
click at [846, 241] on p "**********" at bounding box center [1143, 244] width 690 height 16
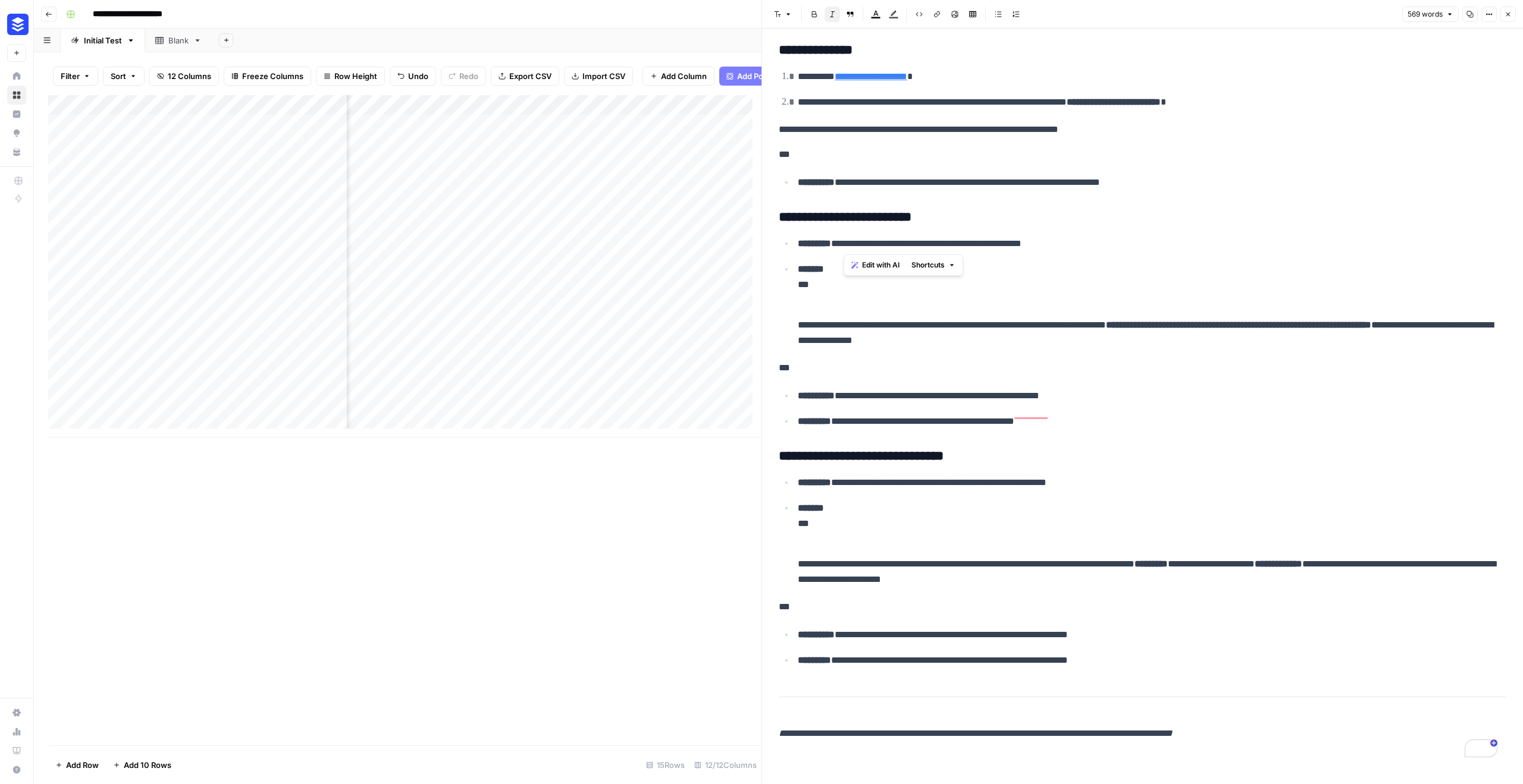
scroll to position [1510, 0]
click at [1288, 488] on ul "**********" at bounding box center [1143, 530] width 728 height 113
click at [1512, 14] on span "Close" at bounding box center [1512, 14] width 1 height 1
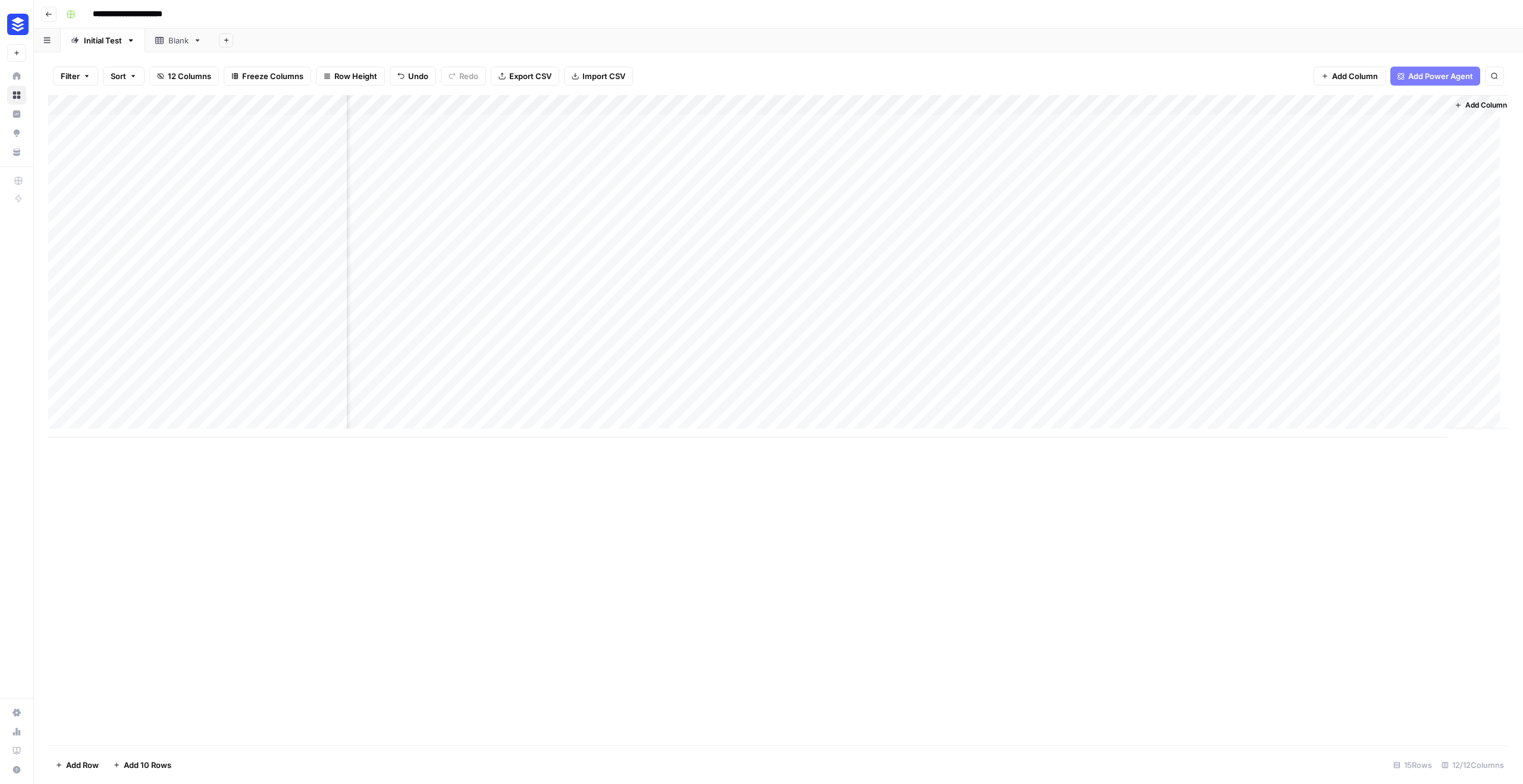
scroll to position [0, 661]
click at [1403, 284] on div "Add Column" at bounding box center [778, 266] width 1461 height 342
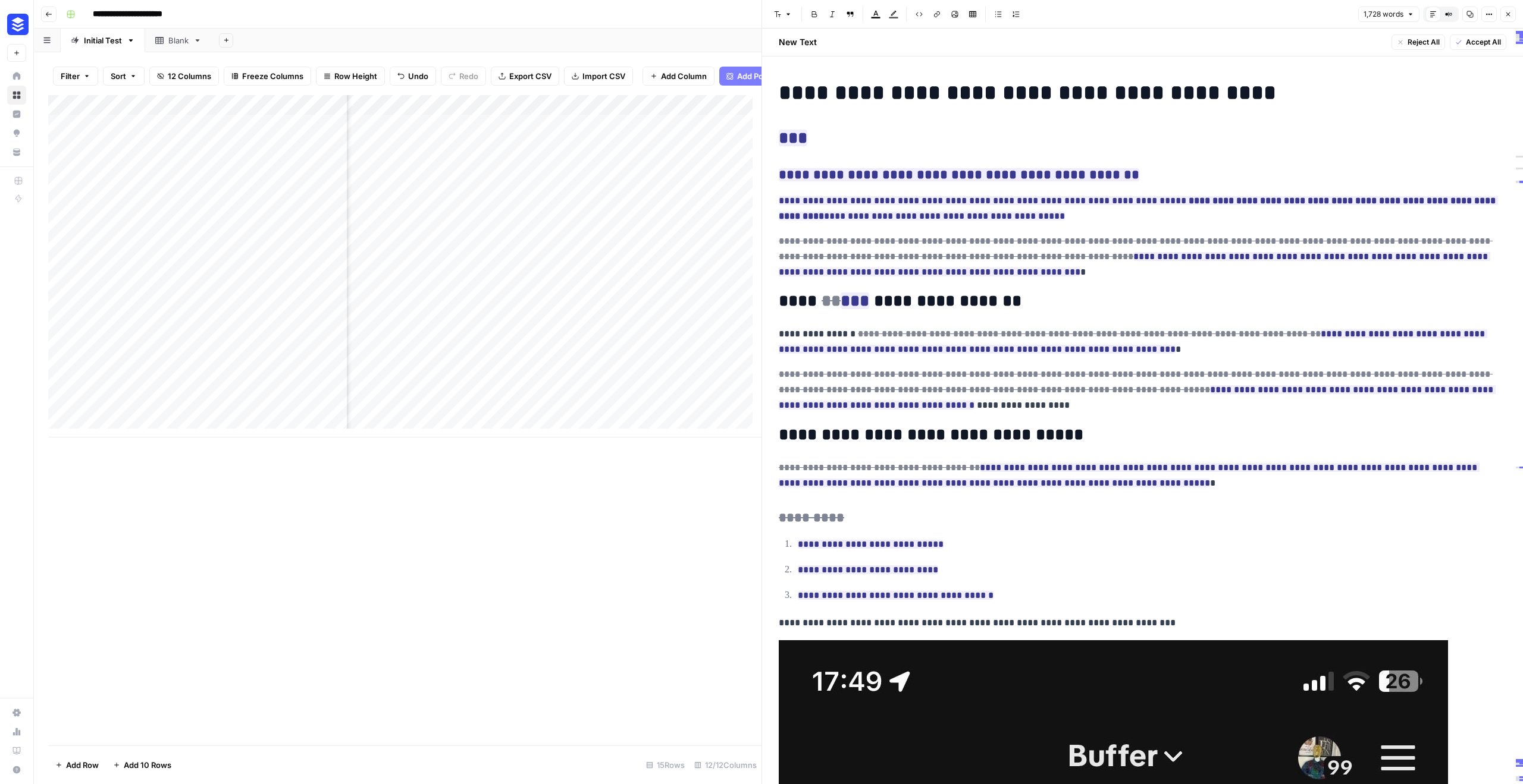
click at [624, 580] on div "Add Column" at bounding box center [405, 420] width 713 height 651
click at [1507, 13] on icon "button" at bounding box center [1508, 14] width 7 height 7
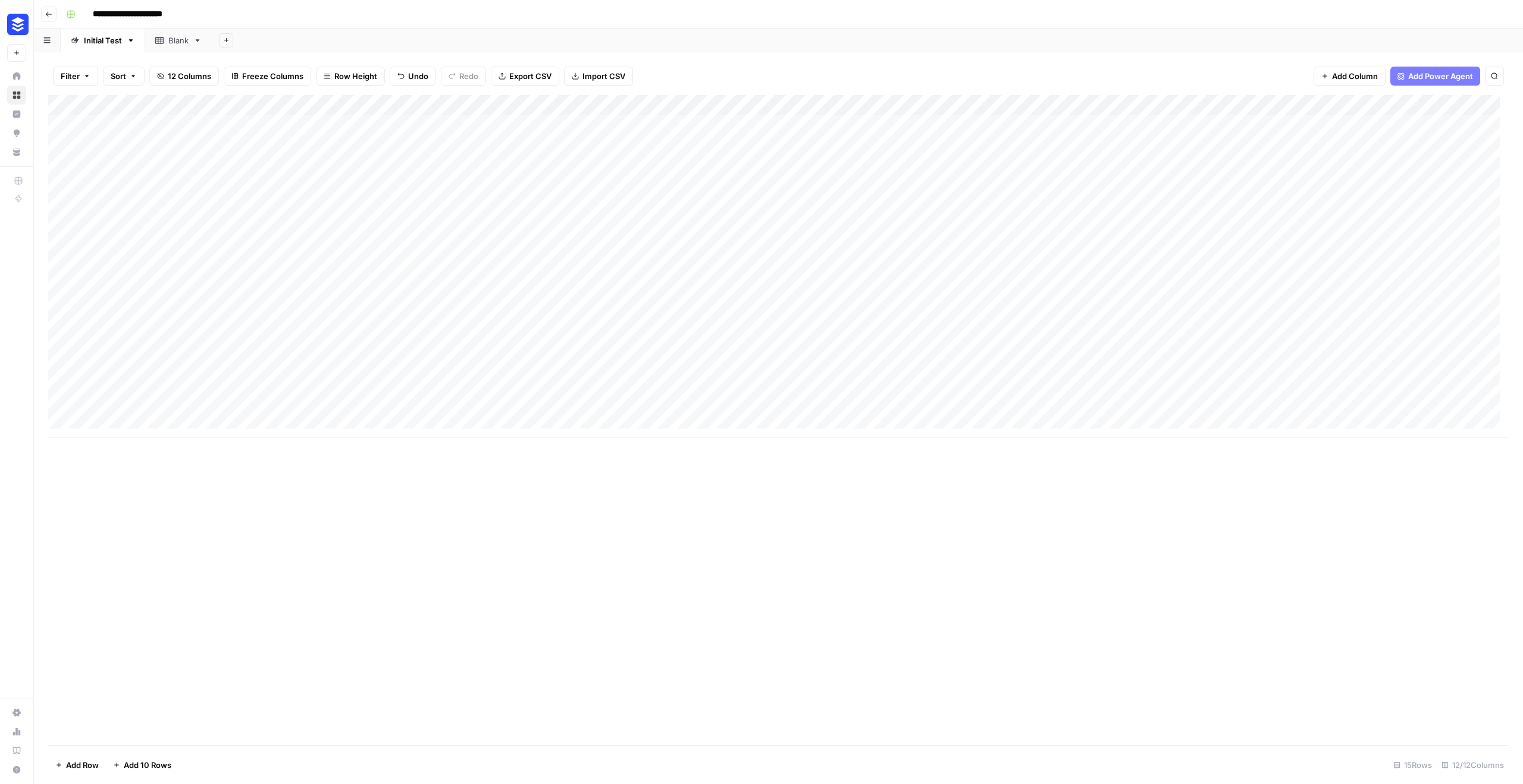
scroll to position [0, 661]
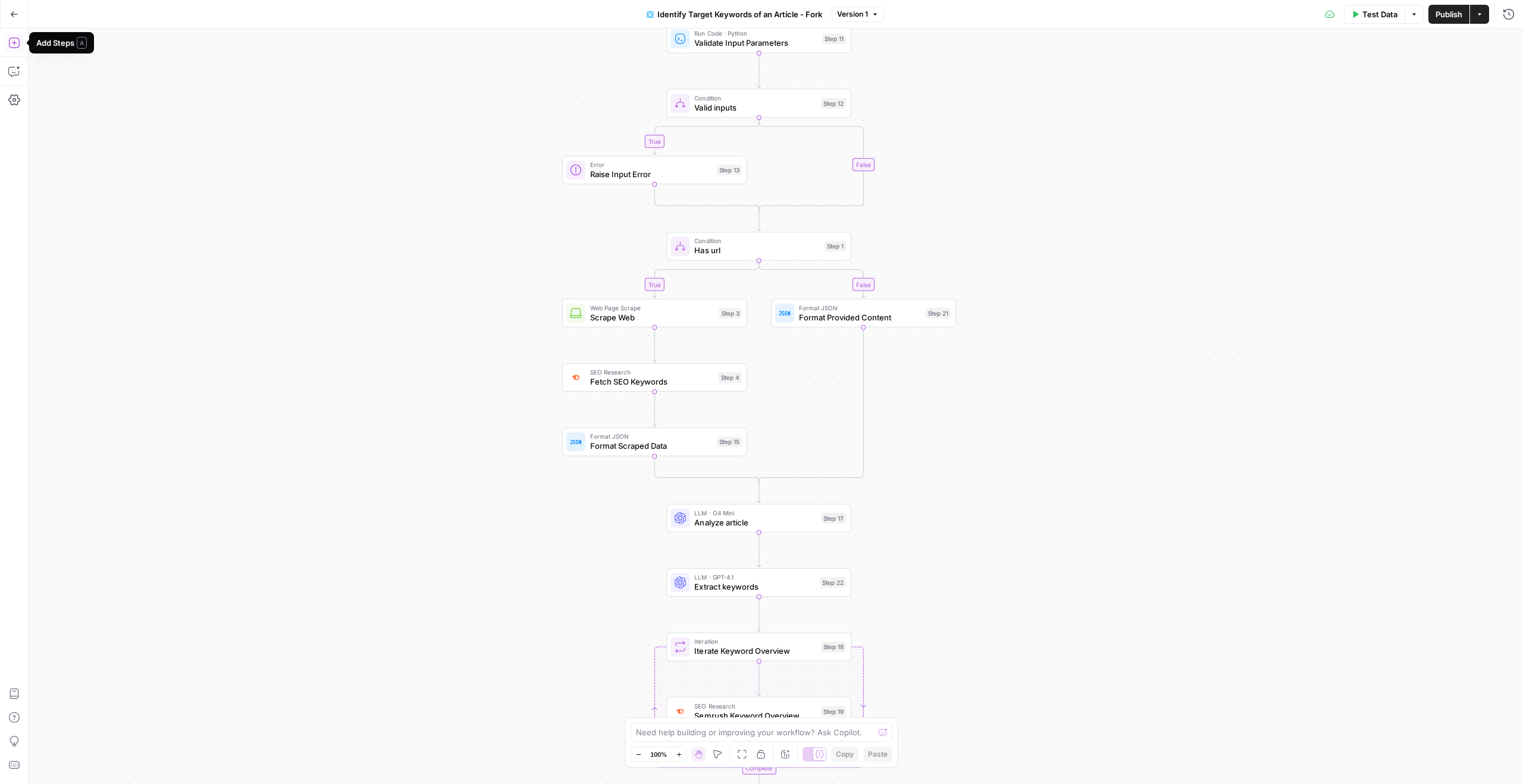
click at [14, 44] on icon "button" at bounding box center [14, 42] width 11 height 11
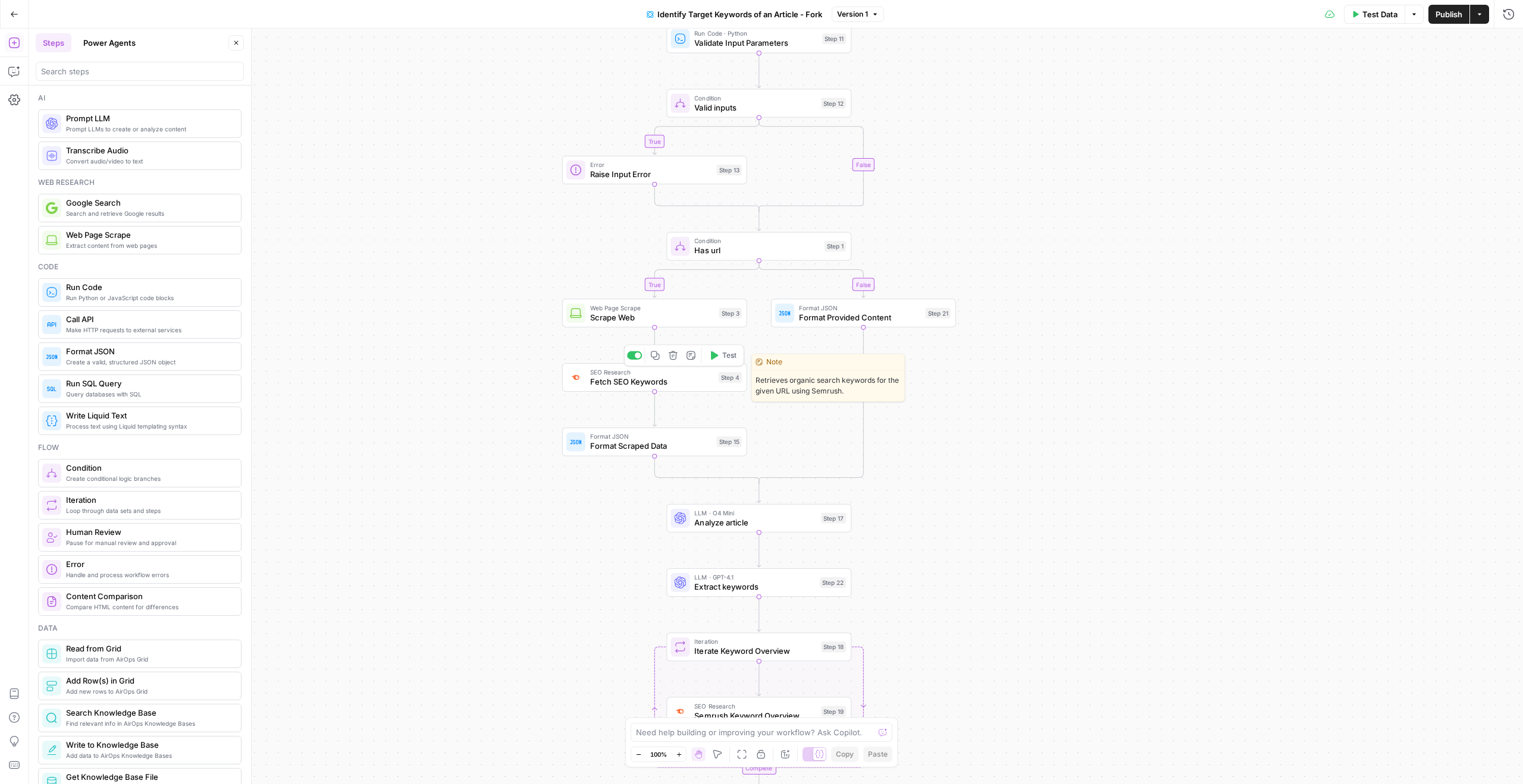
click at [657, 376] on span "Fetch SEO Keywords" at bounding box center [652, 382] width 123 height 12
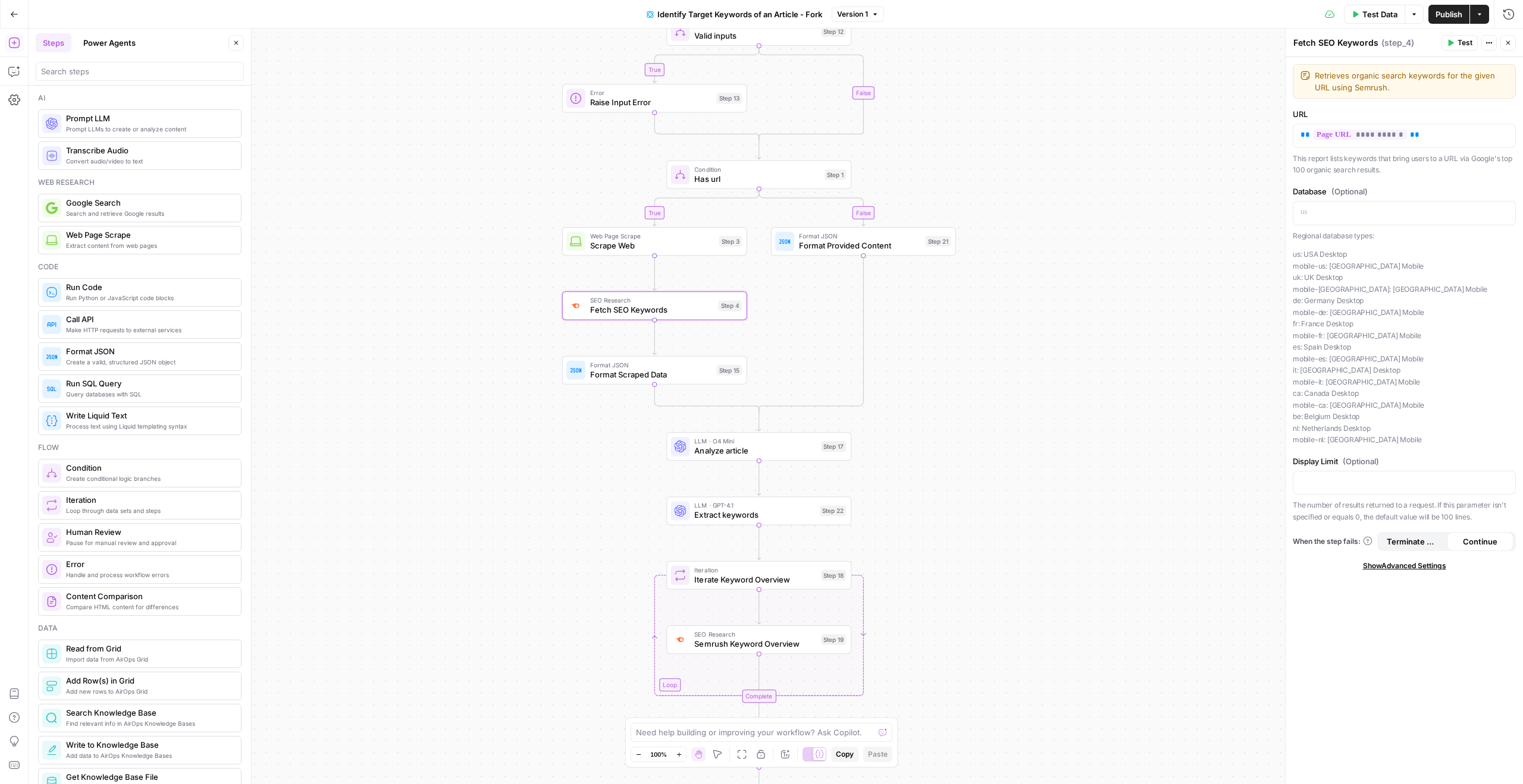
click at [21, 13] on button "Go Back" at bounding box center [14, 14] width 22 height 22
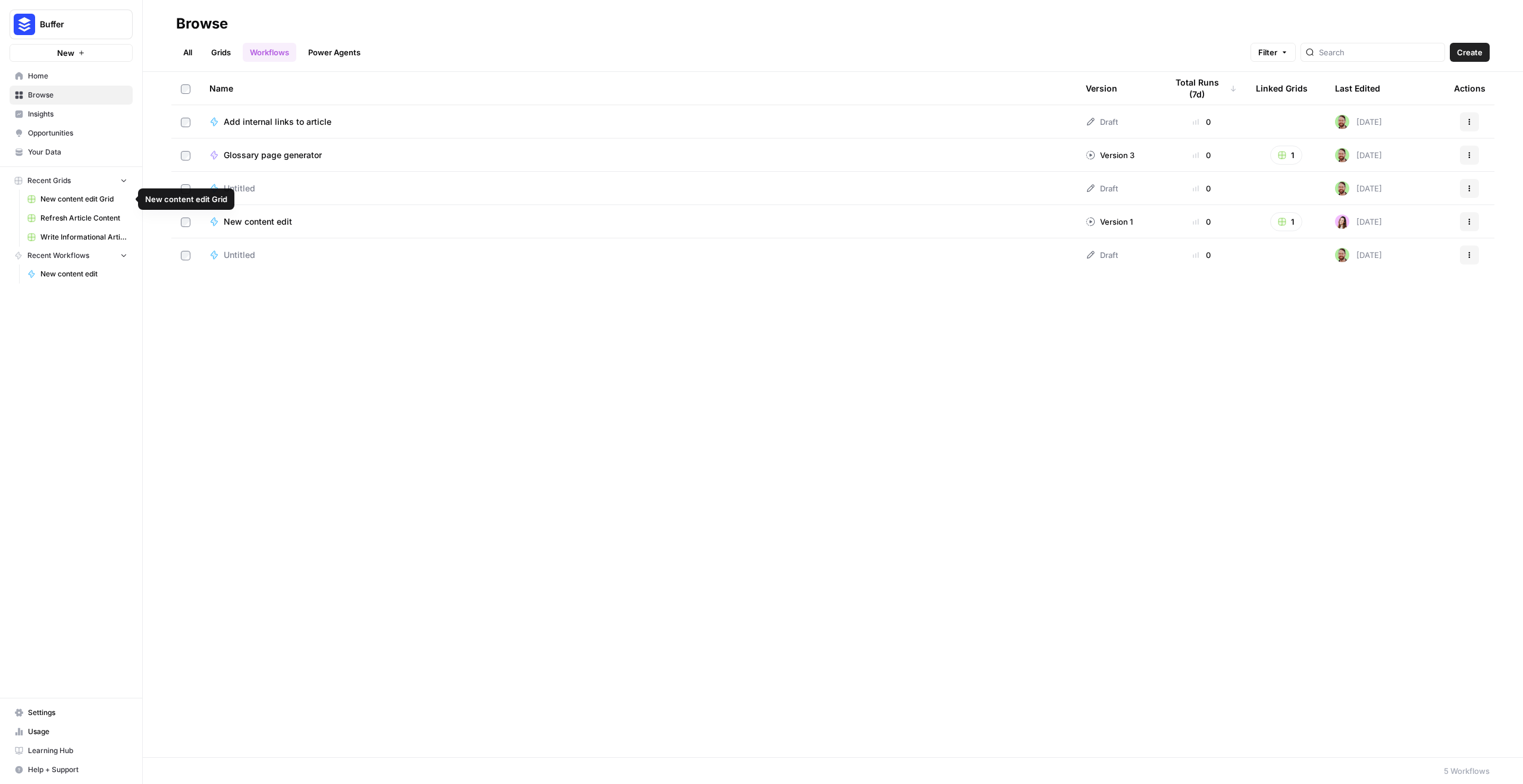
click at [90, 214] on span "Refresh Article Content" at bounding box center [83, 218] width 87 height 11
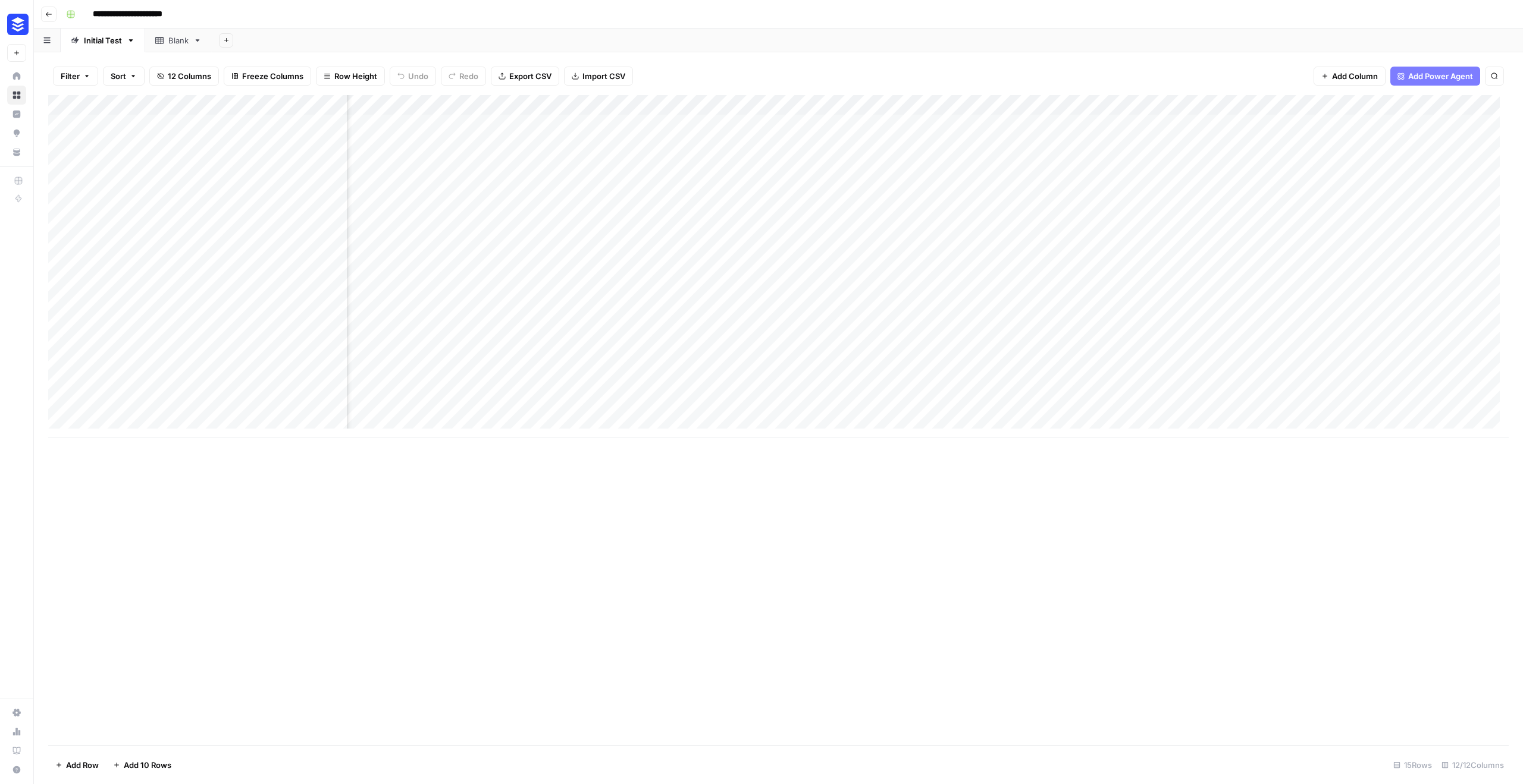
scroll to position [0, 206]
click at [1303, 264] on div "Add Column" at bounding box center [778, 266] width 1461 height 342
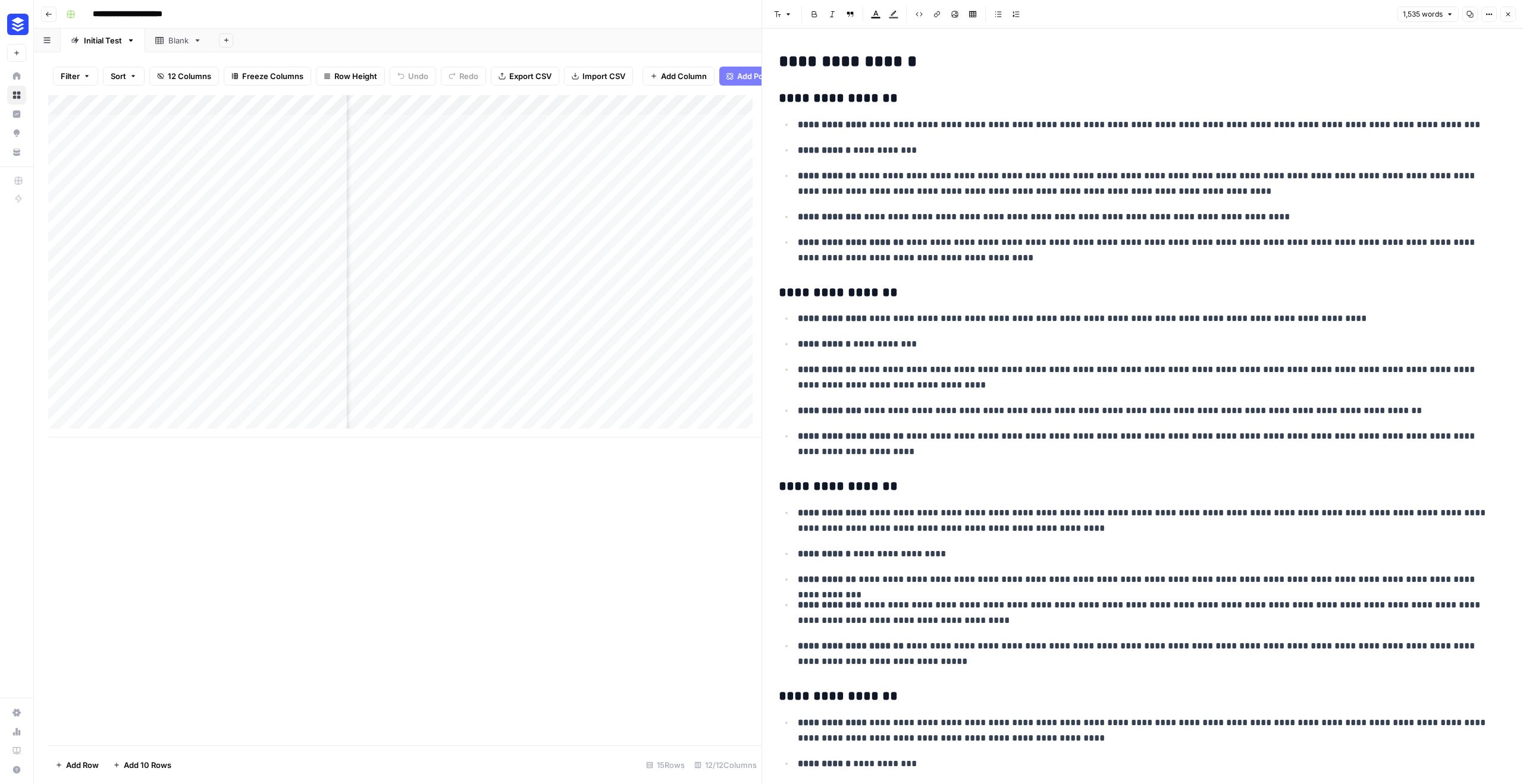
drag, startPoint x: 642, startPoint y: 665, endPoint x: 676, endPoint y: 638, distance: 43.4
click at [643, 664] on div "Add Column" at bounding box center [405, 420] width 713 height 651
click at [1504, 15] on button "Close" at bounding box center [1509, 14] width 16 height 16
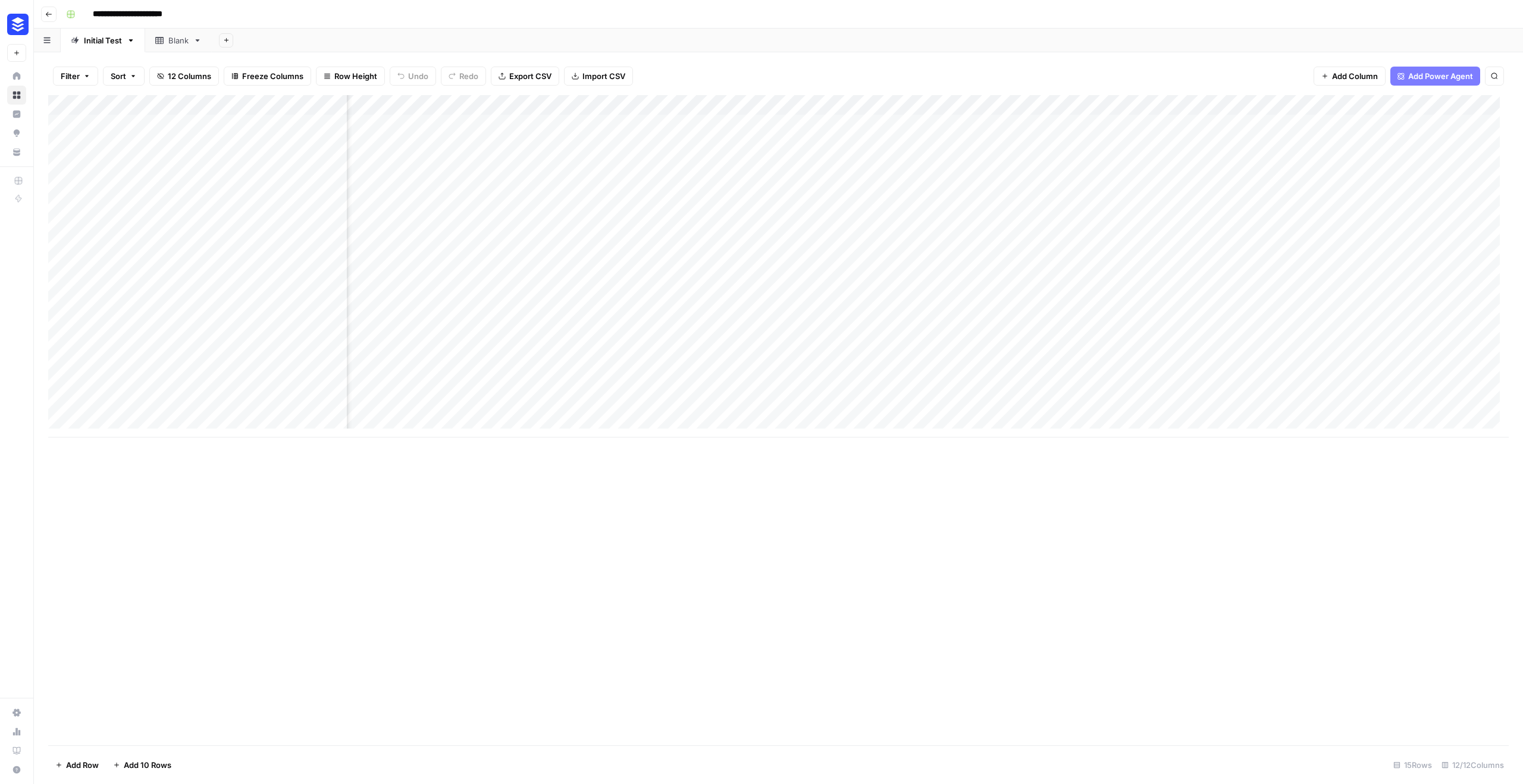
scroll to position [0, 661]
click at [1168, 268] on div "Add Column" at bounding box center [778, 266] width 1461 height 342
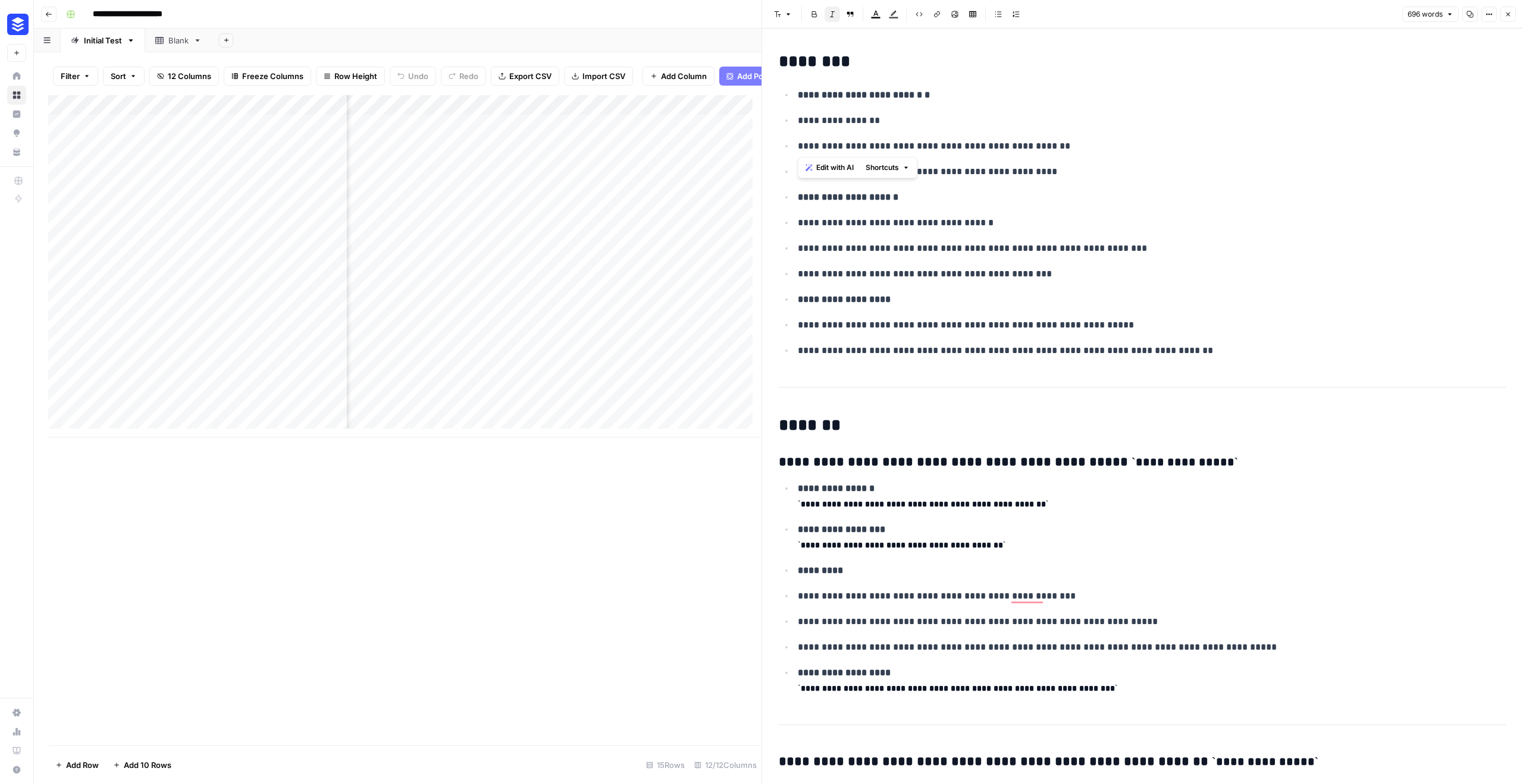
drag, startPoint x: 1073, startPoint y: 148, endPoint x: 772, endPoint y: 146, distance: 301.0
click at [594, 564] on div "Add Column" at bounding box center [405, 420] width 713 height 651
click at [1509, 11] on icon "button" at bounding box center [1508, 14] width 7 height 7
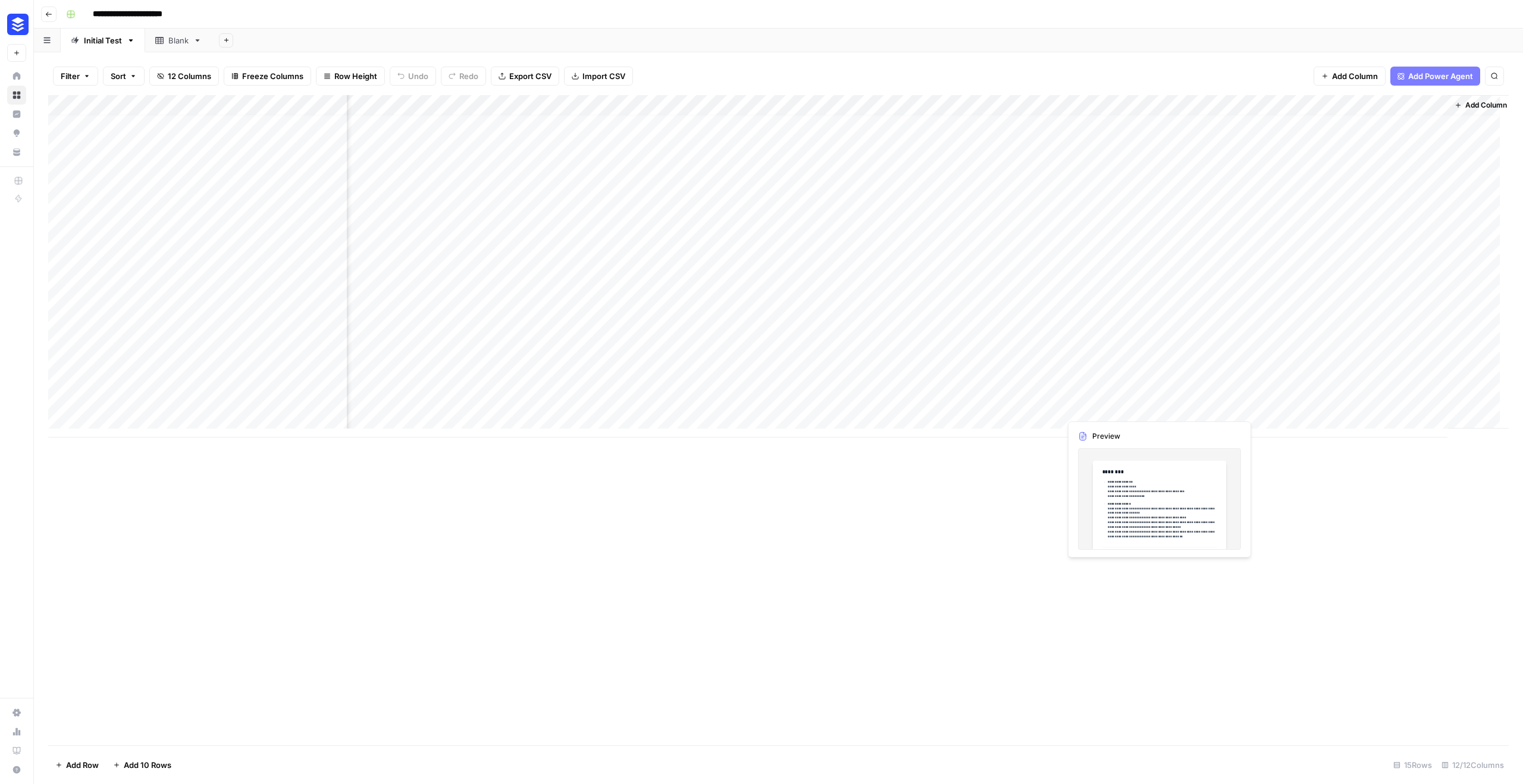
scroll to position [9, 647]
click at [1118, 401] on div "Add Column" at bounding box center [778, 266] width 1461 height 342
click at [1180, 399] on div "Add Column" at bounding box center [778, 266] width 1461 height 342
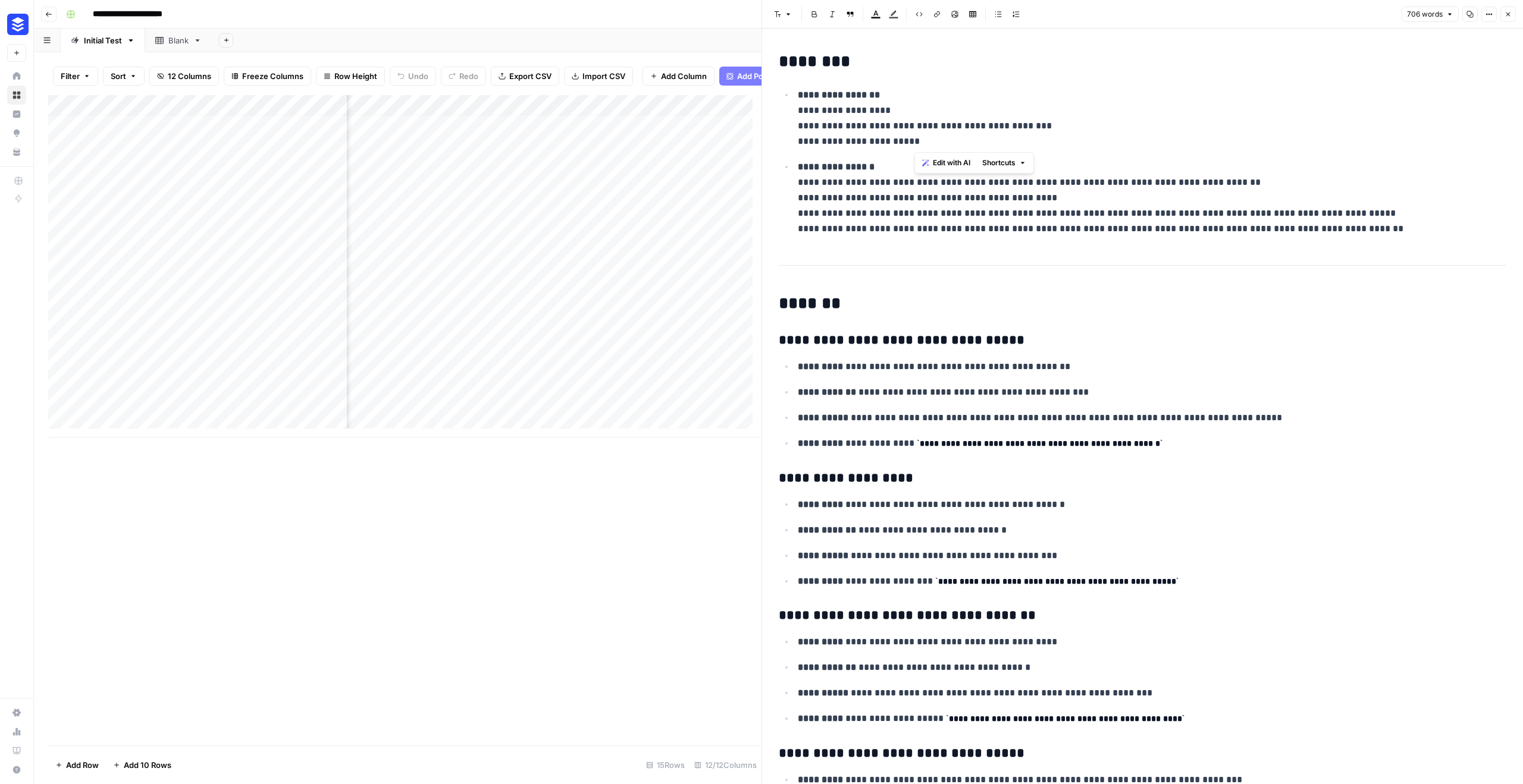
drag, startPoint x: 1100, startPoint y: 120, endPoint x: 873, endPoint y: 144, distance: 228.3
click at [866, 134] on p "**********" at bounding box center [1148, 118] width 700 height 62
drag, startPoint x: 1377, startPoint y: 230, endPoint x: 745, endPoint y: 83, distance: 648.9
click at [745, 83] on body "**********" at bounding box center [761, 392] width 1523 height 784
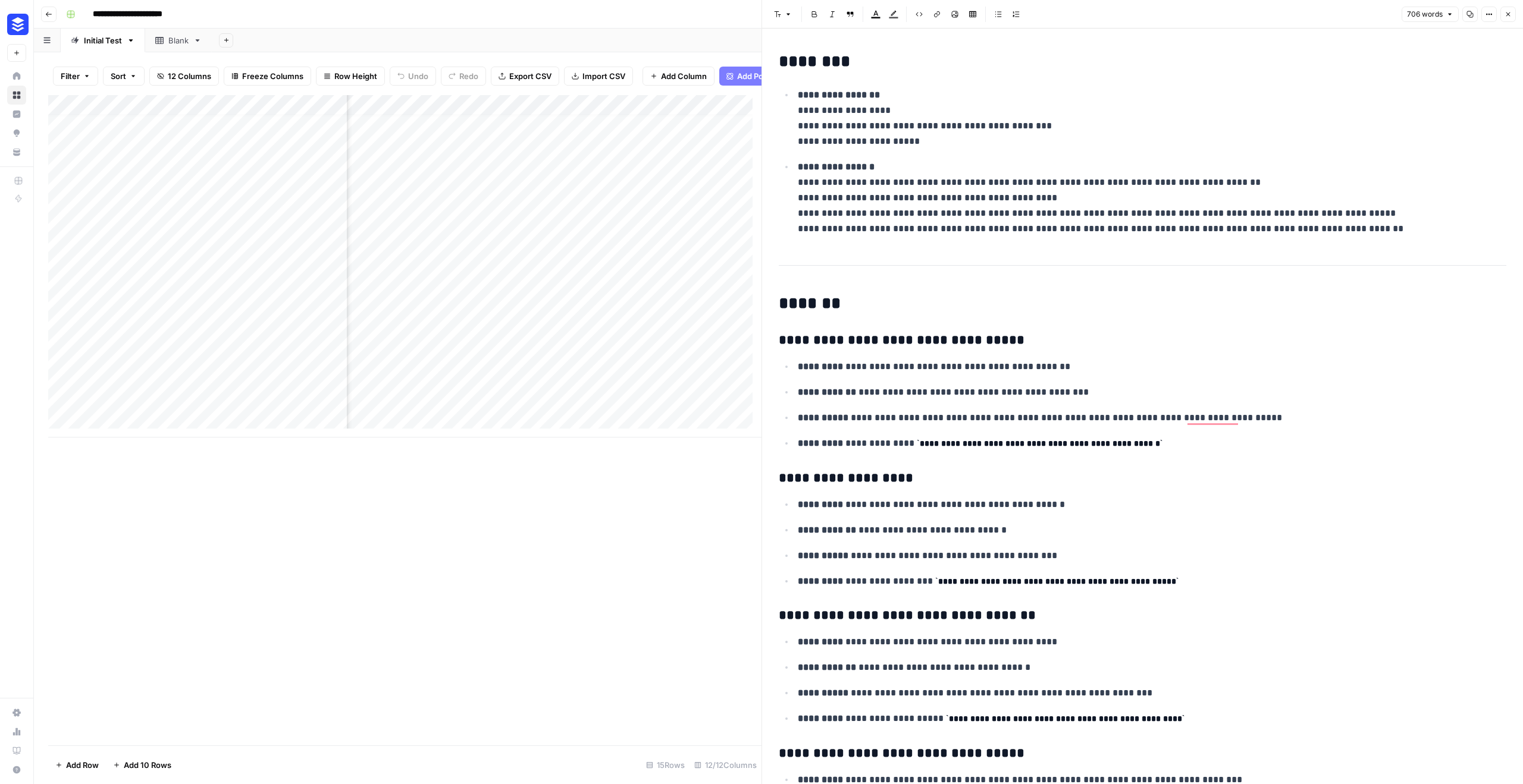
click at [1508, 14] on icon "button" at bounding box center [1508, 14] width 7 height 7
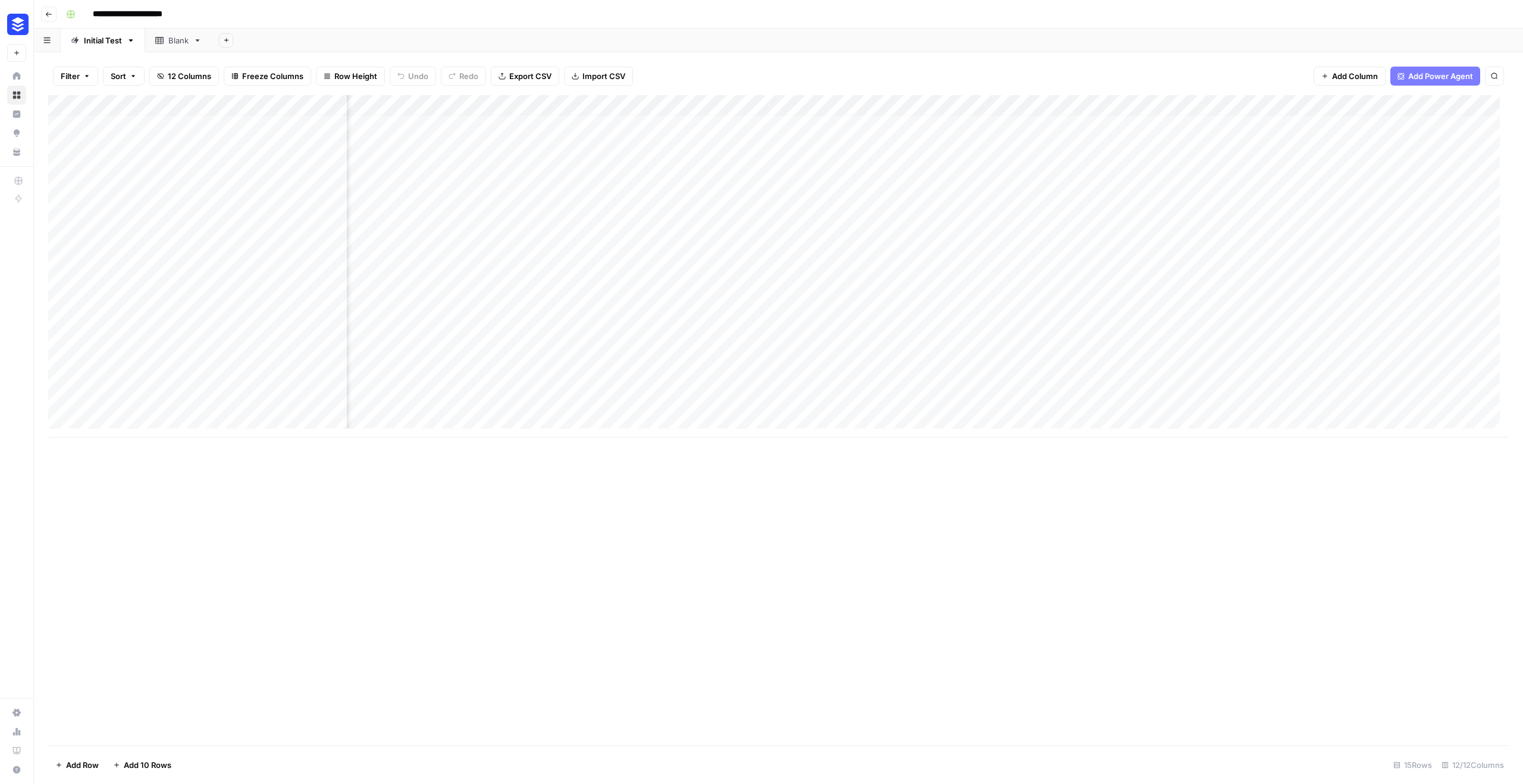
scroll to position [9, 0]
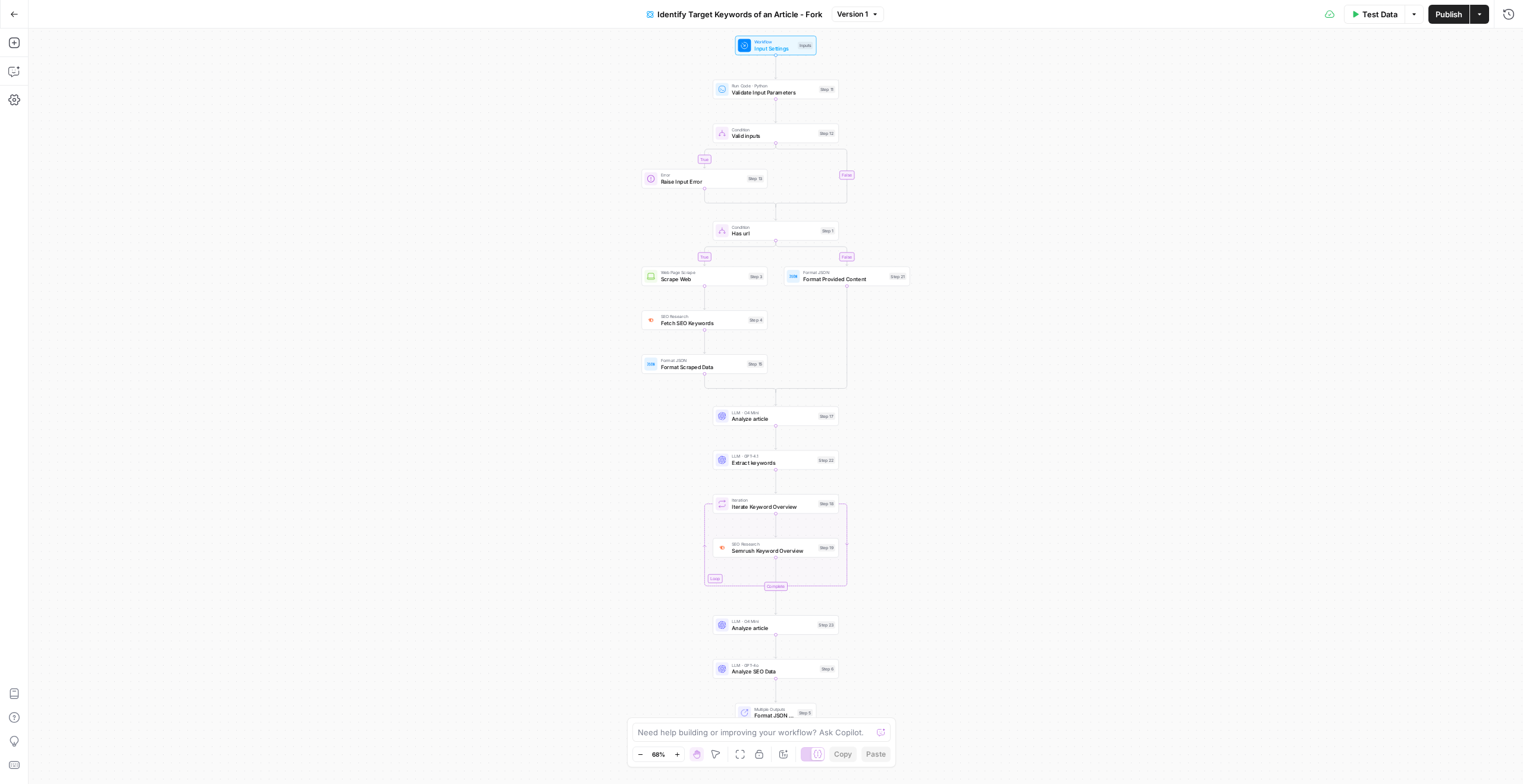
click at [411, 193] on div "true false true false Workflow Input Settings Inputs Run Code · Python Validate…" at bounding box center [776, 407] width 1494 height 756
